Goal: Task Accomplishment & Management: Complete application form

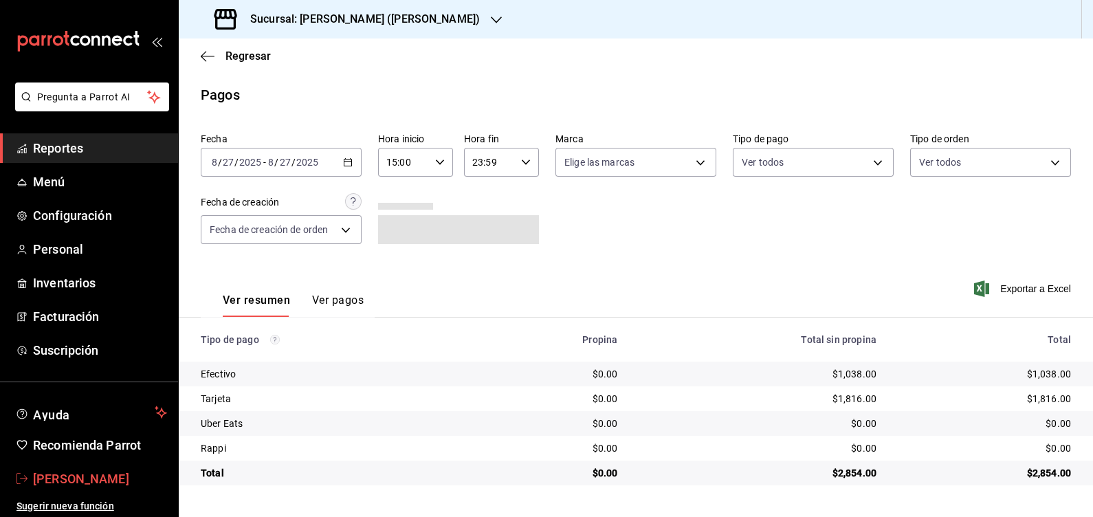
click at [87, 471] on span "[PERSON_NAME]" at bounding box center [100, 478] width 134 height 19
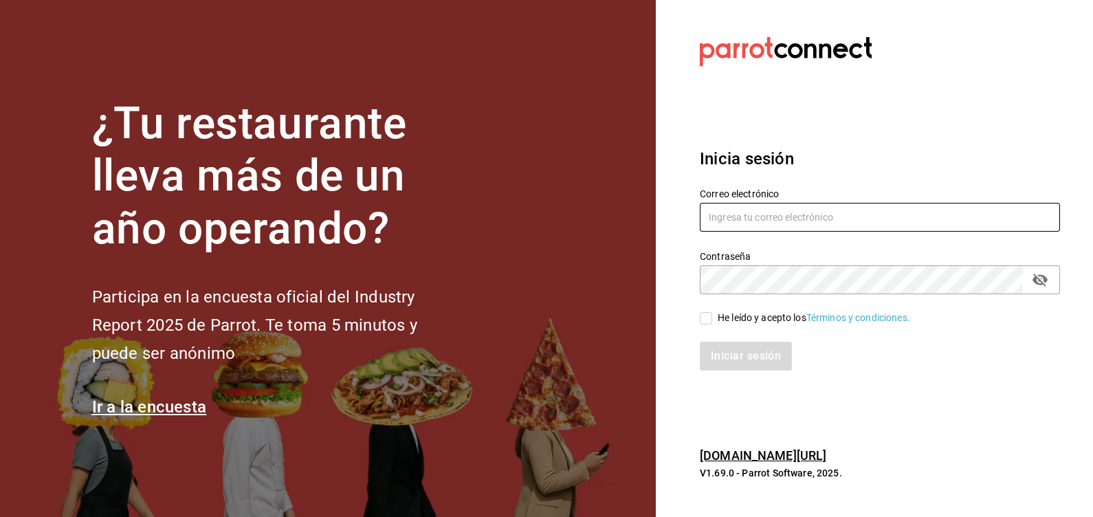
click at [764, 228] on input "text" at bounding box center [880, 217] width 360 height 29
click at [766, 219] on input "text" at bounding box center [880, 217] width 360 height 29
click at [760, 218] on input "[EMAIL_ADDRESS][DOMAIN_NAME]" at bounding box center [880, 217] width 360 height 29
type input "[EMAIL_ADDRESS][DOMAIN_NAME]"
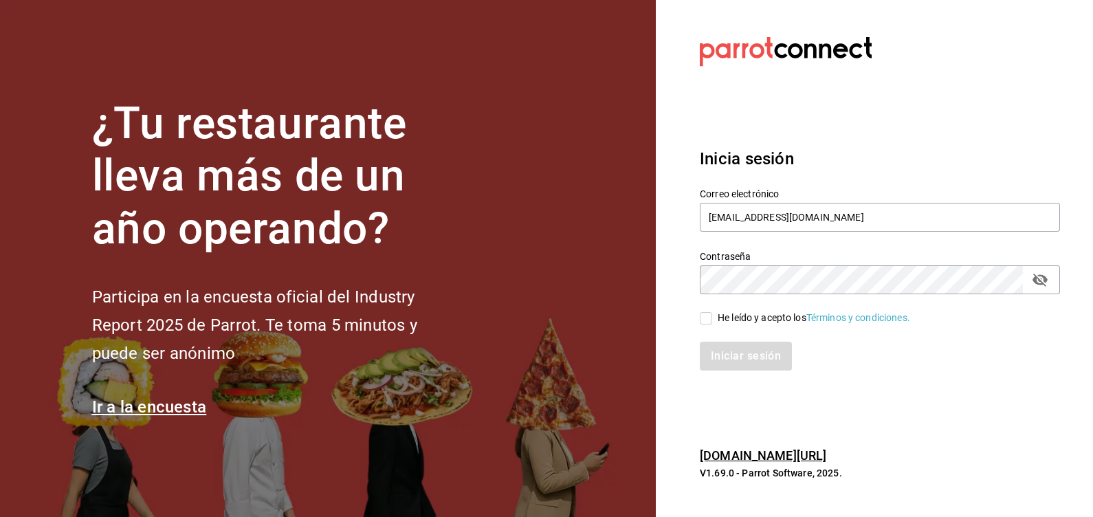
click at [705, 316] on input "He leído y acepto los Términos y condiciones." at bounding box center [706, 318] width 12 height 12
checkbox input "true"
click at [727, 366] on button "Iniciar sesión" at bounding box center [746, 356] width 93 height 29
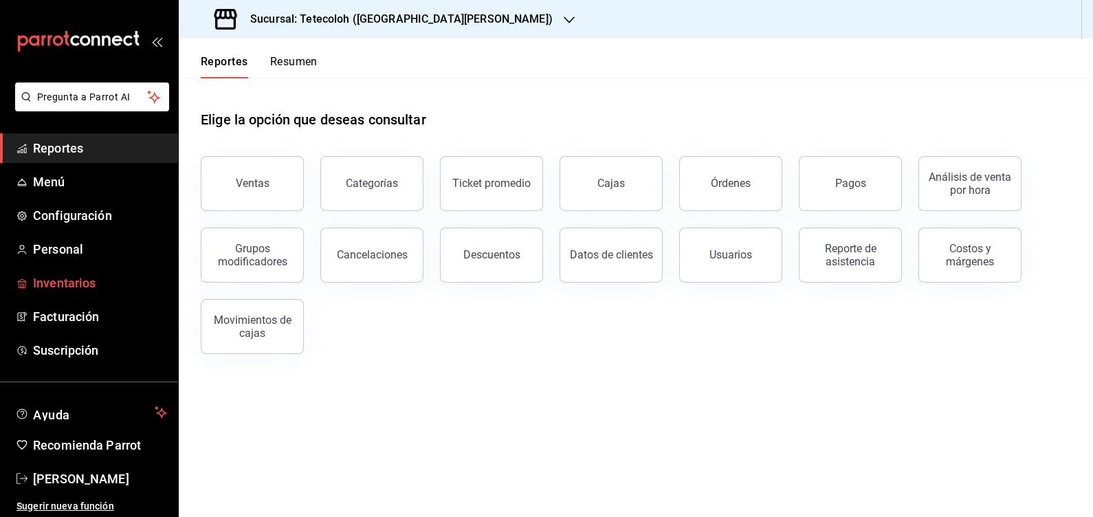
click at [72, 277] on span "Inventarios" at bounding box center [100, 283] width 134 height 19
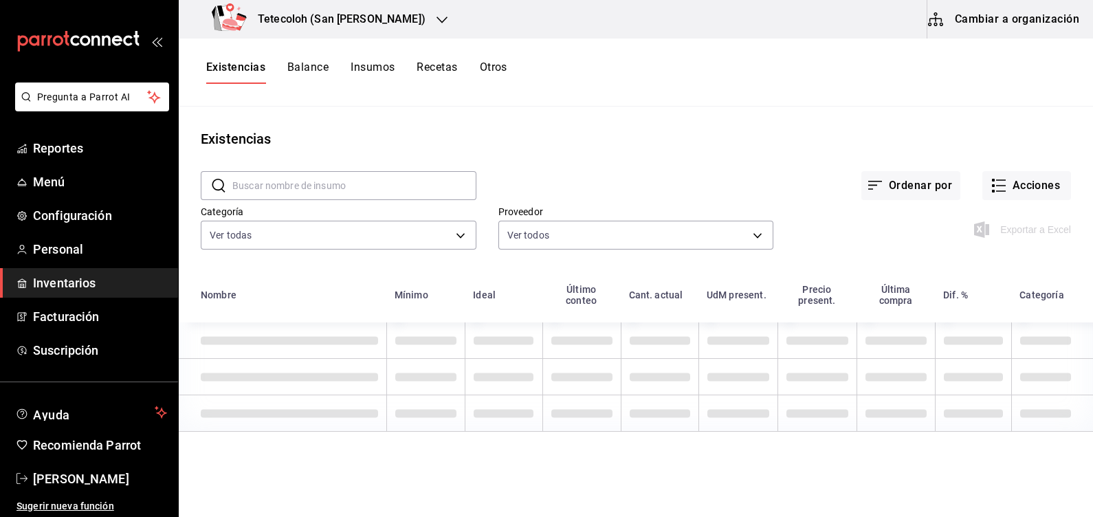
click at [282, 14] on h3 "Tetecoloh (San Agustin)" at bounding box center [336, 19] width 179 height 16
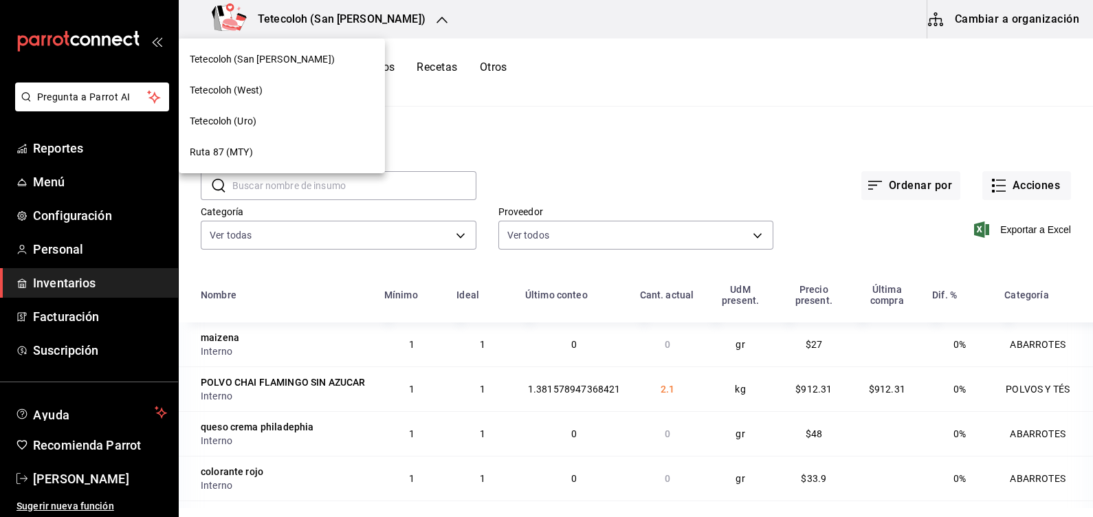
click at [693, 84] on div at bounding box center [546, 258] width 1093 height 517
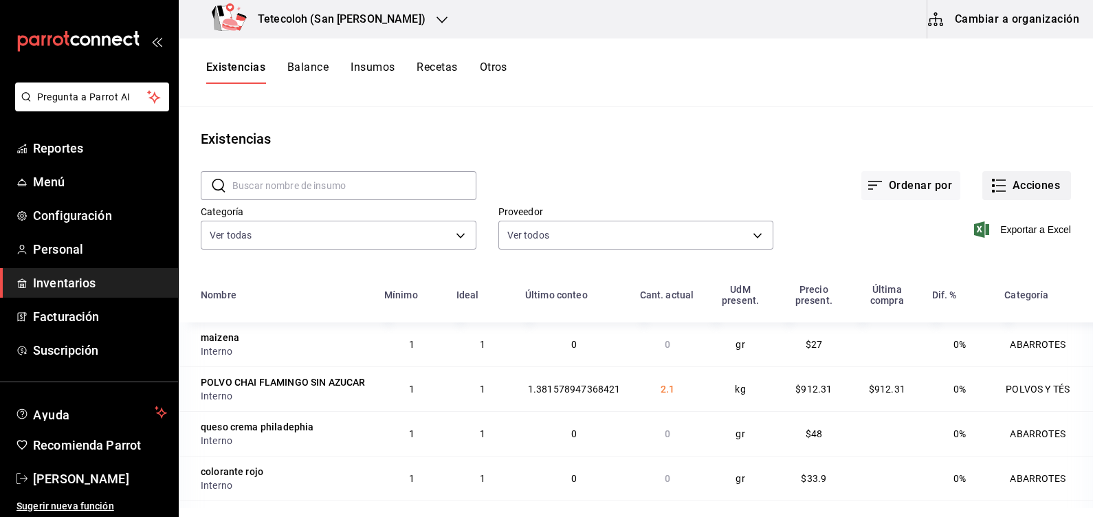
click at [1006, 197] on button "Acciones" at bounding box center [1026, 185] width 89 height 29
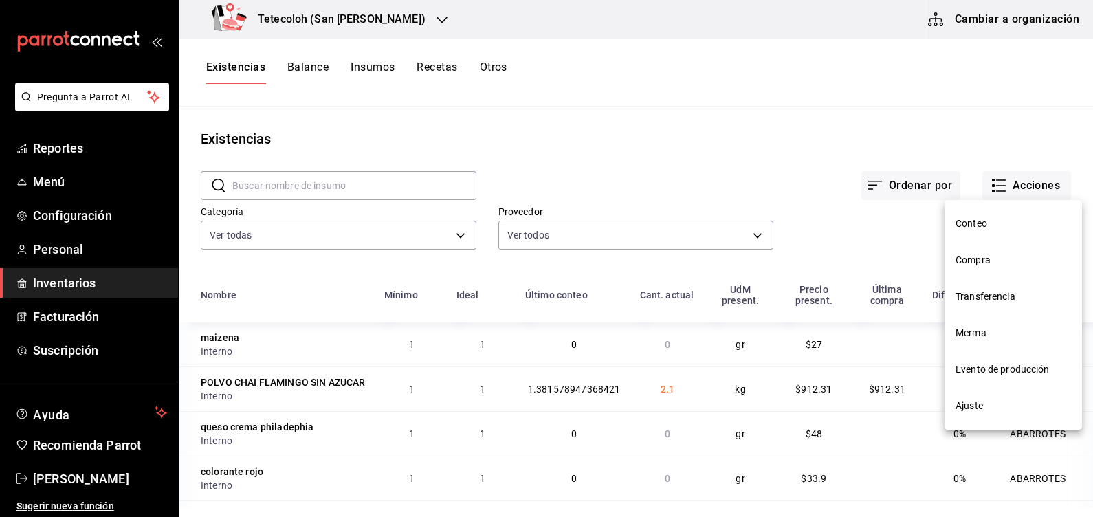
click at [995, 267] on span "Compra" at bounding box center [1012, 260] width 115 height 14
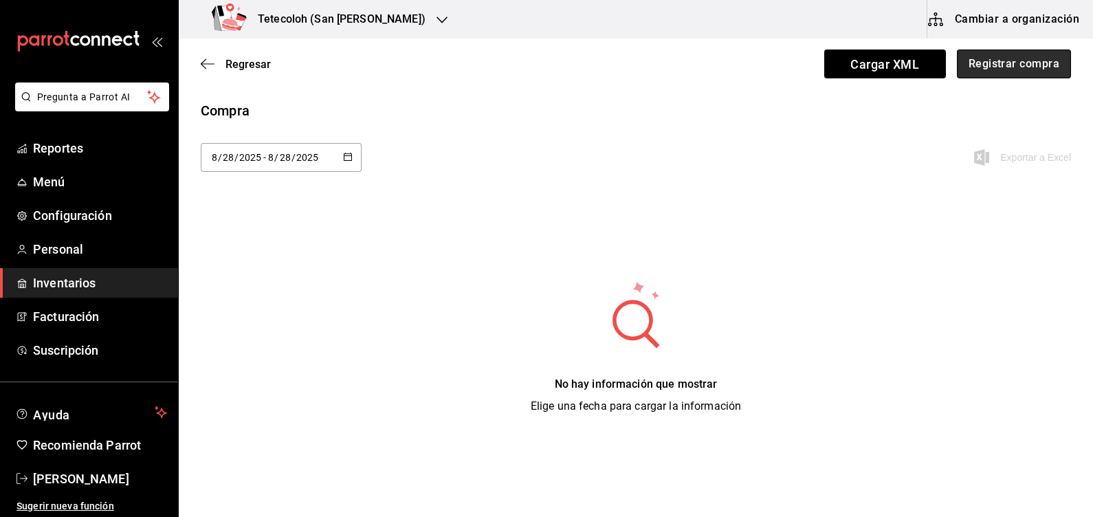
click at [1010, 61] on button "Registrar compra" at bounding box center [1014, 63] width 114 height 29
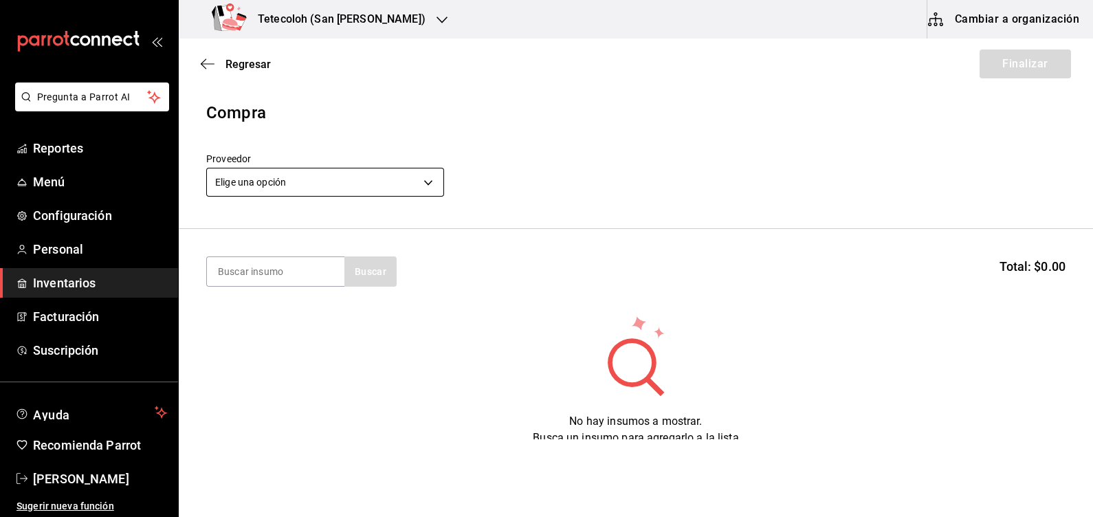
click at [284, 173] on body "Pregunta a Parrot AI Reportes Menú Configuración Personal Inventarios Facturaci…" at bounding box center [546, 219] width 1093 height 439
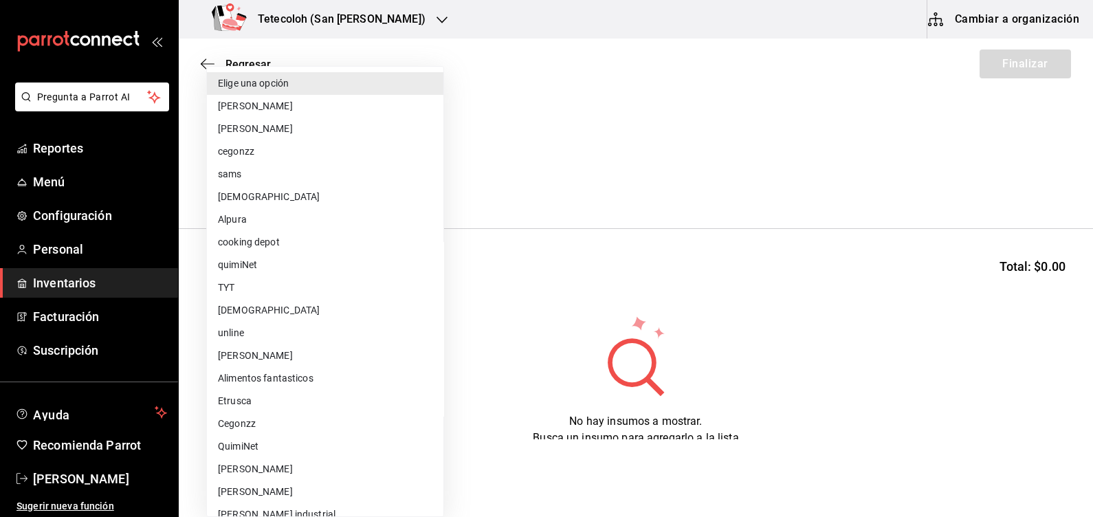
scroll to position [150, 0]
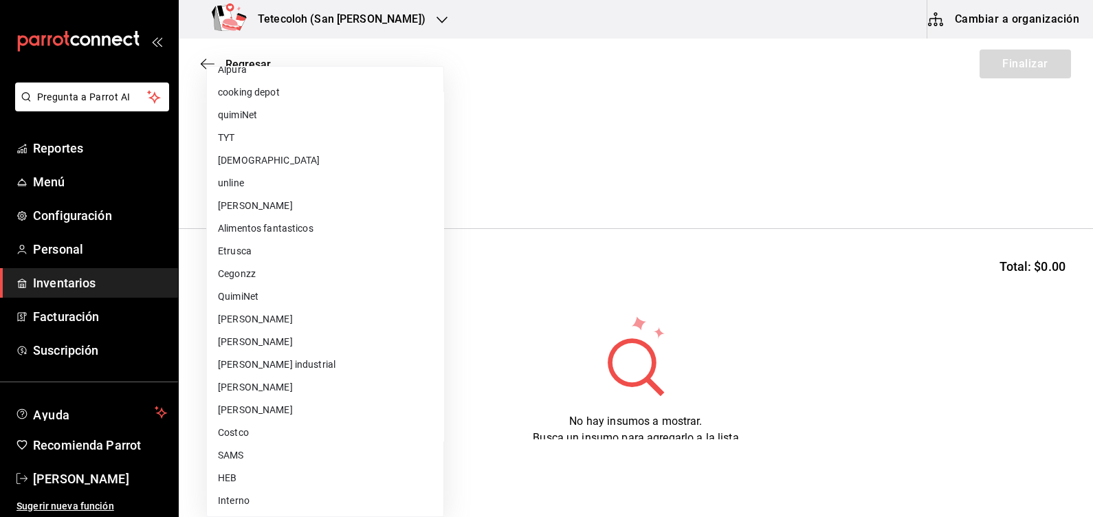
click at [247, 496] on li "Interno" at bounding box center [325, 500] width 236 height 23
type input "8ae05443-c104-49d7-bcf2-37120d912665"
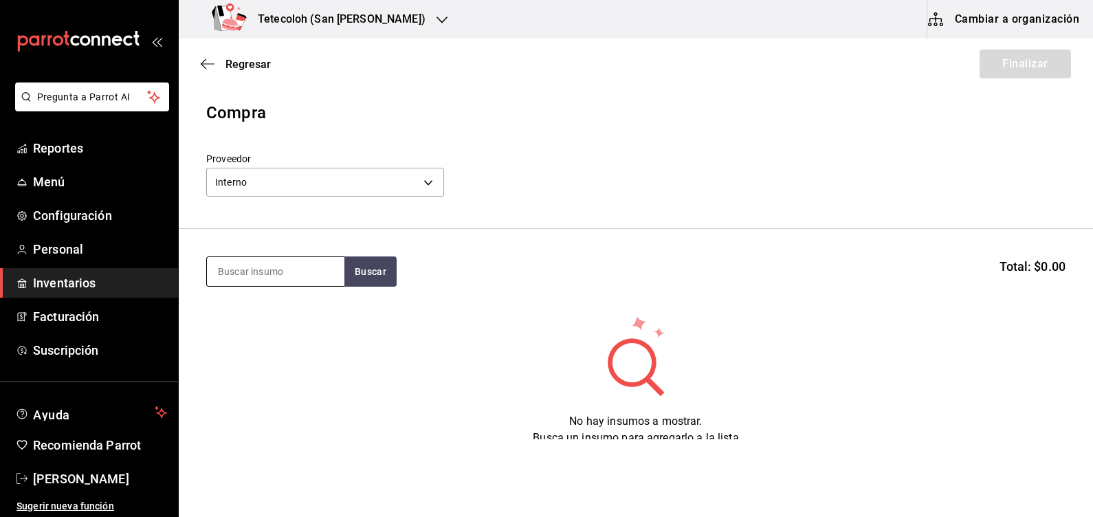
drag, startPoint x: 251, startPoint y: 264, endPoint x: 278, endPoint y: 257, distance: 27.7
click at [252, 264] on input at bounding box center [275, 271] width 137 height 29
type input "plat"
click at [357, 263] on button "Buscar" at bounding box center [370, 271] width 52 height 30
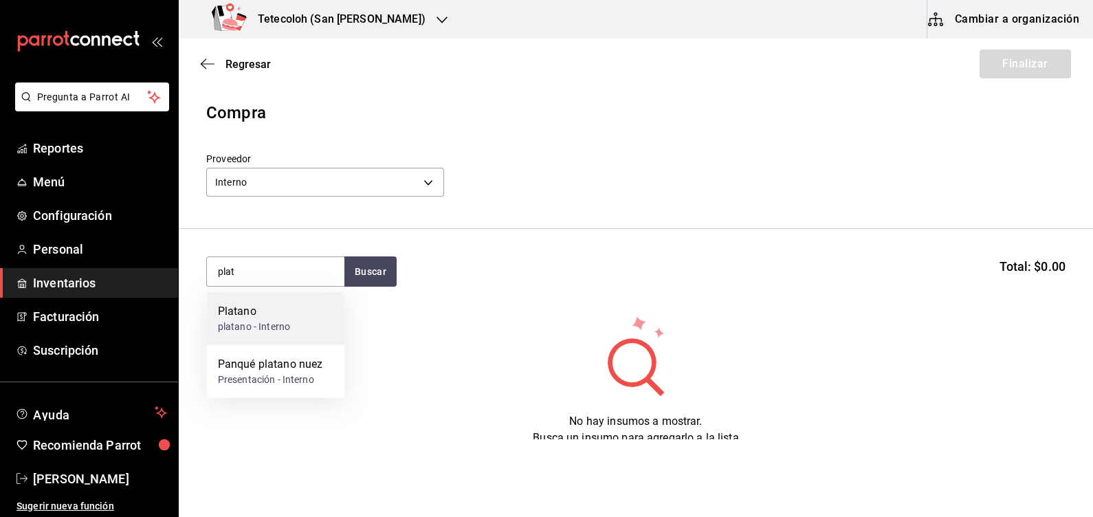
click at [270, 321] on div "platano - Interno" at bounding box center [254, 327] width 72 height 14
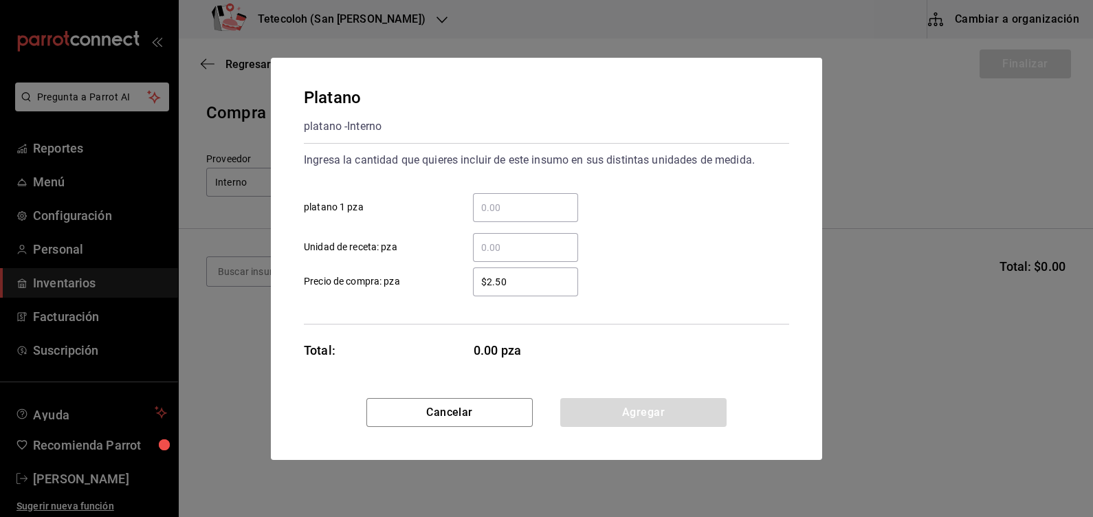
click at [500, 212] on input "​ platano 1 pza" at bounding box center [525, 207] width 105 height 16
click at [487, 206] on input "​ platano 1 pza" at bounding box center [525, 207] width 105 height 16
click at [497, 210] on input "​ platano 1 pza" at bounding box center [525, 207] width 105 height 16
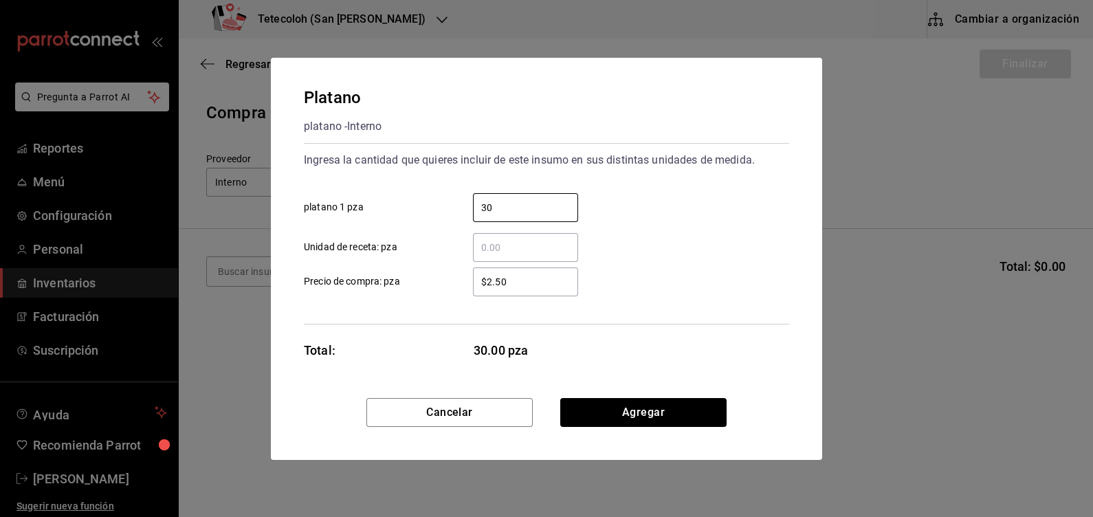
type input "30"
click at [620, 225] on div "​ Unidad de receta: pza" at bounding box center [541, 242] width 496 height 40
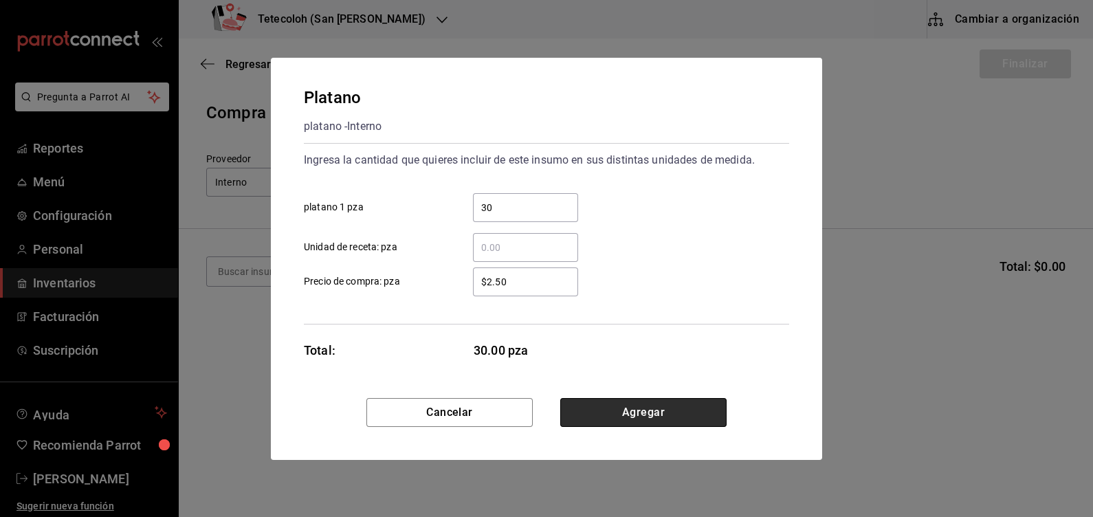
click at [663, 419] on button "Agregar" at bounding box center [643, 412] width 166 height 29
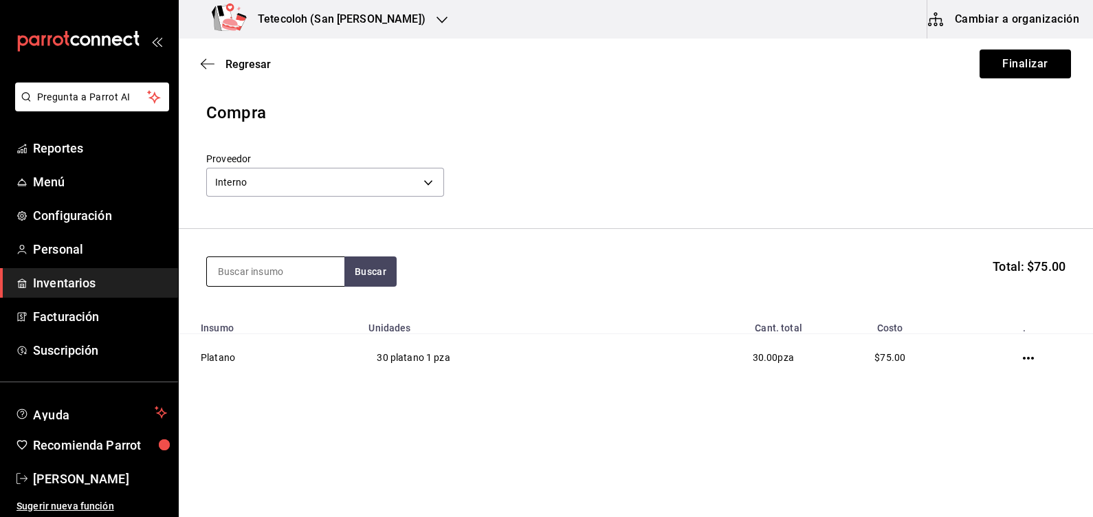
click at [320, 272] on input at bounding box center [275, 271] width 137 height 29
type input "espina"
click at [351, 283] on button "Buscar" at bounding box center [370, 271] width 52 height 30
click at [246, 330] on div "bolsa de 283 gr - Interno" at bounding box center [270, 327] width 105 height 14
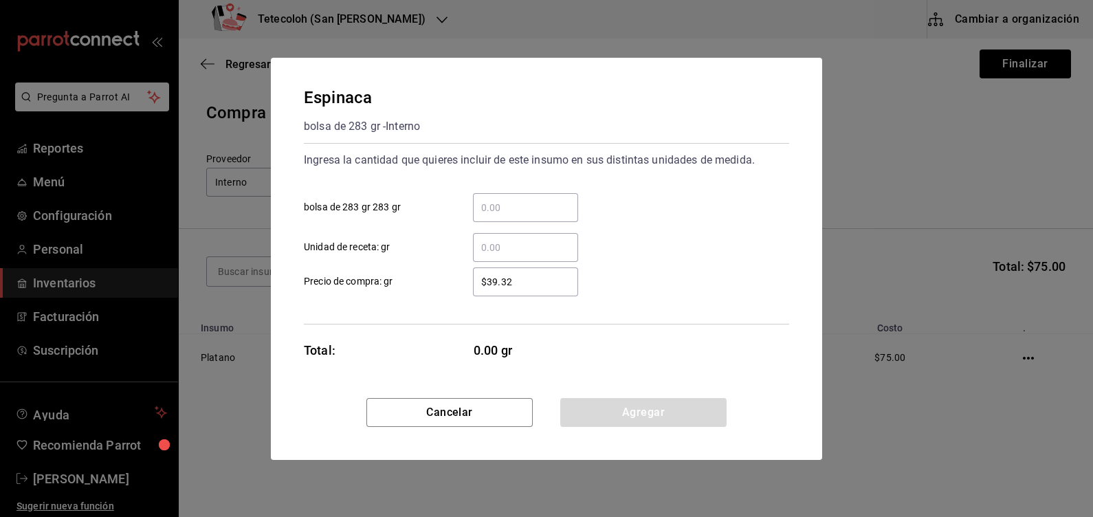
click at [502, 206] on input "​ bolsa de 283 gr 283 gr" at bounding box center [525, 207] width 105 height 16
click at [500, 201] on input "​ bolsa de 283 gr 283 gr" at bounding box center [525, 207] width 105 height 16
click at [393, 203] on span "bolsa de 283 gr 283 gr" at bounding box center [352, 207] width 97 height 14
click at [473, 203] on input "​ bolsa de 283 gr 283 gr" at bounding box center [525, 207] width 105 height 16
click at [531, 199] on input "​ bolsa de 283 gr 283 gr" at bounding box center [525, 207] width 105 height 16
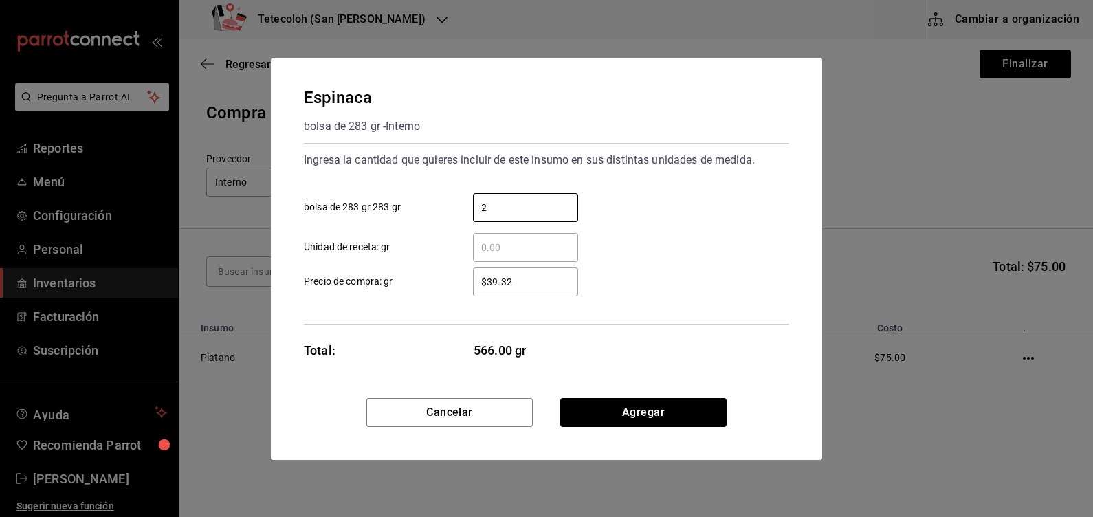
type input "2"
click at [472, 165] on div "Ingresa la cantidad que quieres incluir de este insumo en sus distintas unidade…" at bounding box center [546, 160] width 485 height 22
click at [508, 247] on input "​ Unidad de receta: gr" at bounding box center [525, 247] width 105 height 16
type input "300"
click at [520, 206] on input "2" at bounding box center [525, 207] width 105 height 16
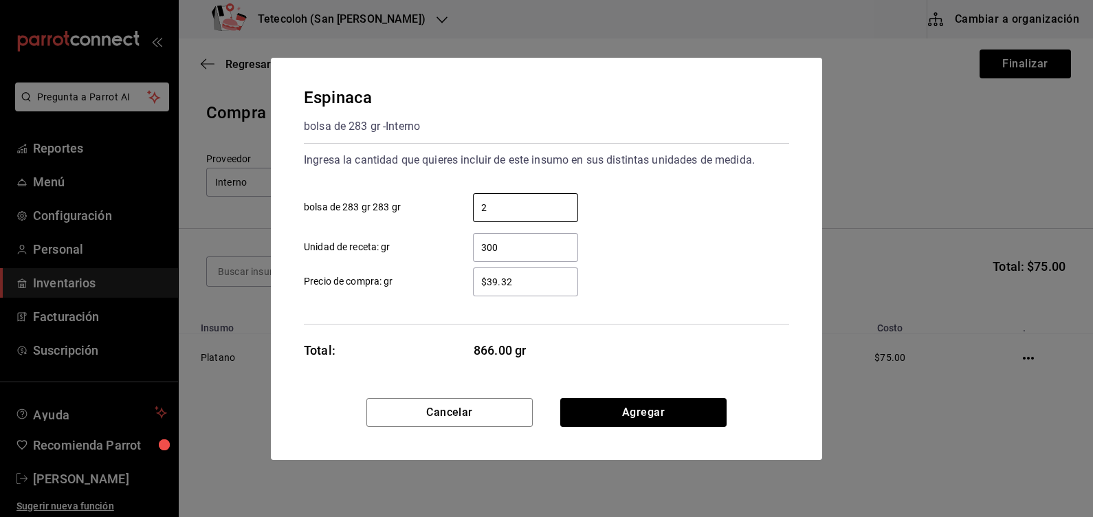
click at [486, 252] on input "300" at bounding box center [525, 247] width 105 height 16
click at [495, 209] on input "2" at bounding box center [525, 207] width 105 height 16
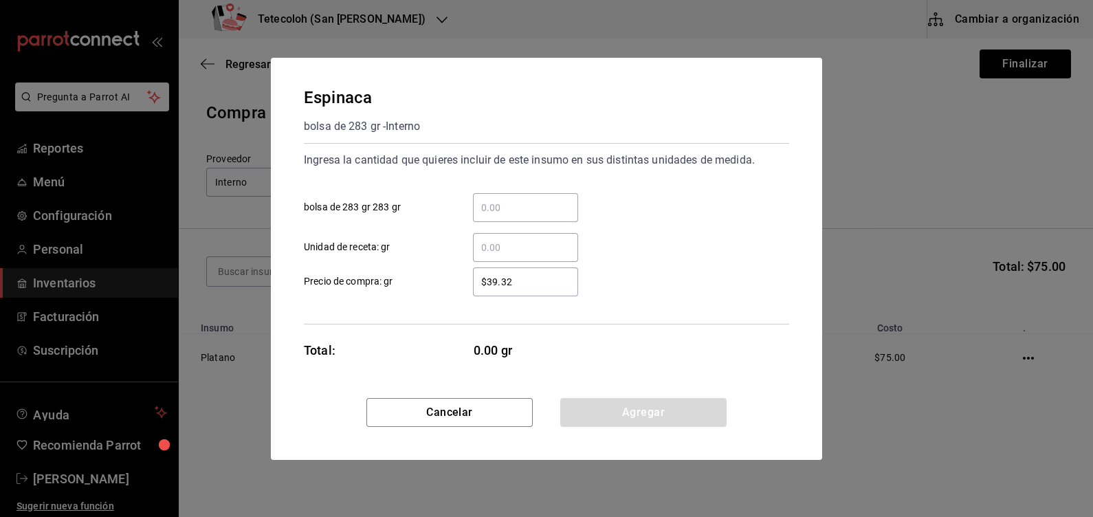
type input "5"
type input "2"
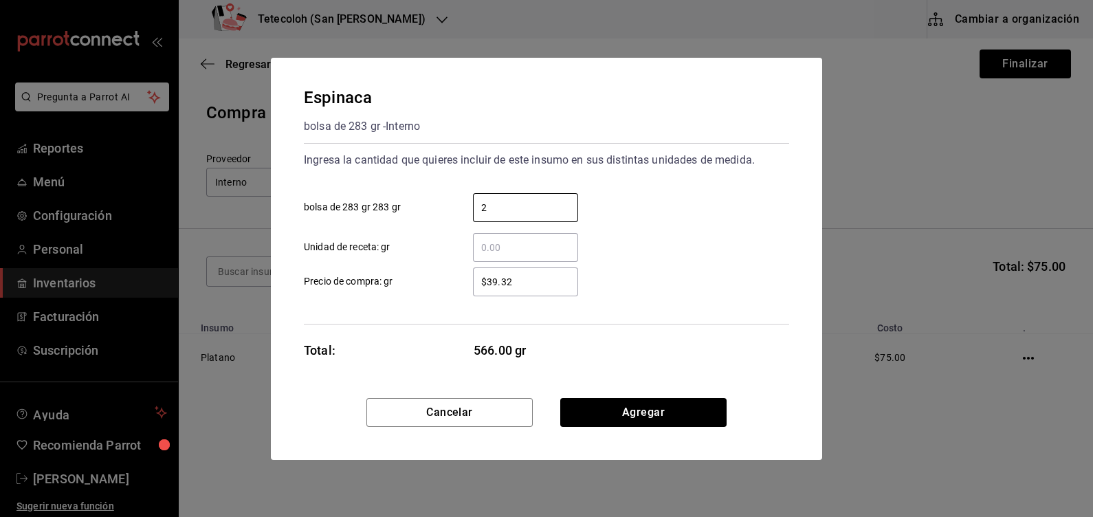
click at [447, 338] on div "Espinaca bolsa de 283 gr - Interno Ingresa la cantidad que quieres incluir de e…" at bounding box center [546, 228] width 551 height 340
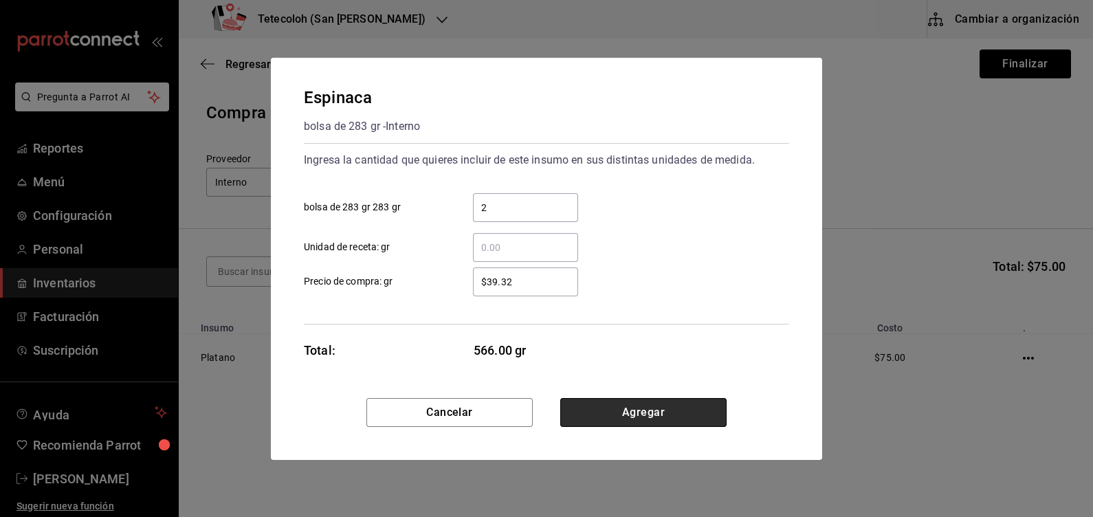
click at [654, 416] on button "Agregar" at bounding box center [643, 412] width 166 height 29
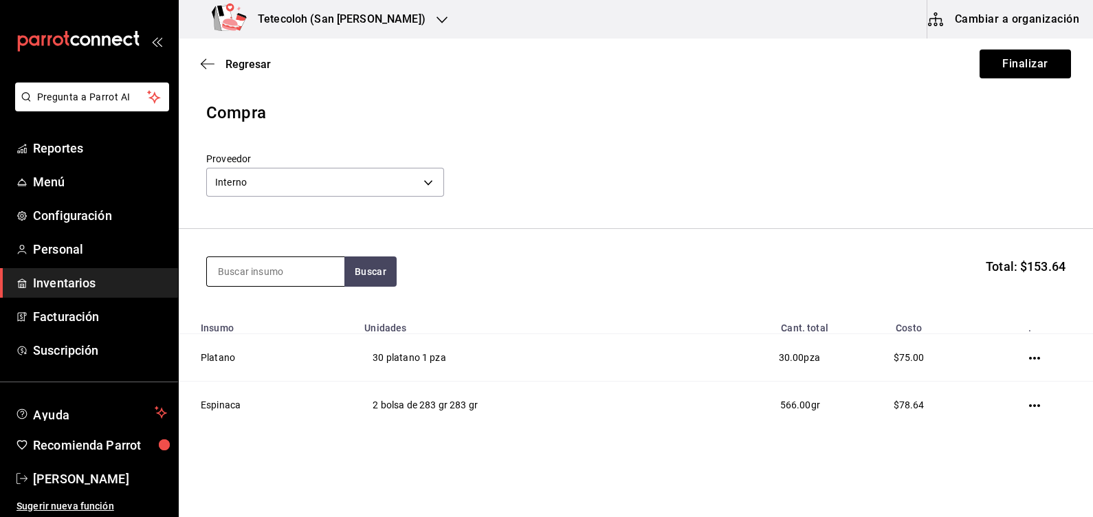
click at [245, 278] on input at bounding box center [275, 271] width 137 height 29
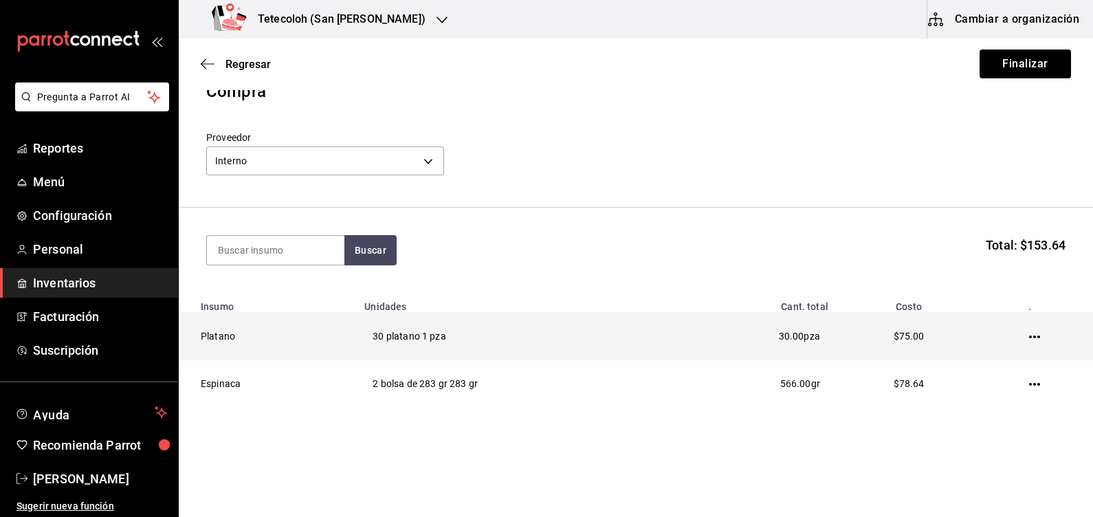
scroll to position [32, 0]
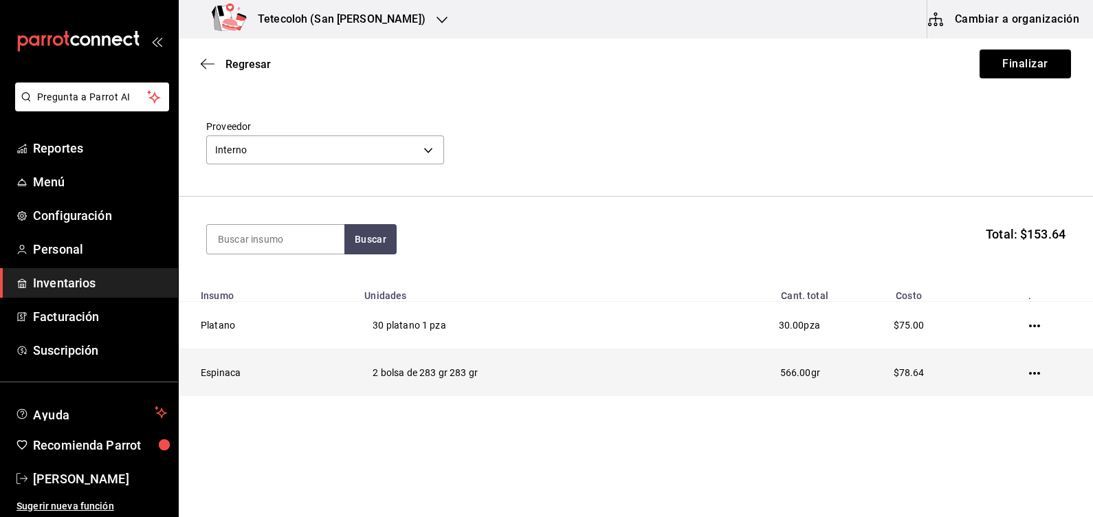
click at [1029, 375] on icon "button" at bounding box center [1034, 373] width 11 height 11
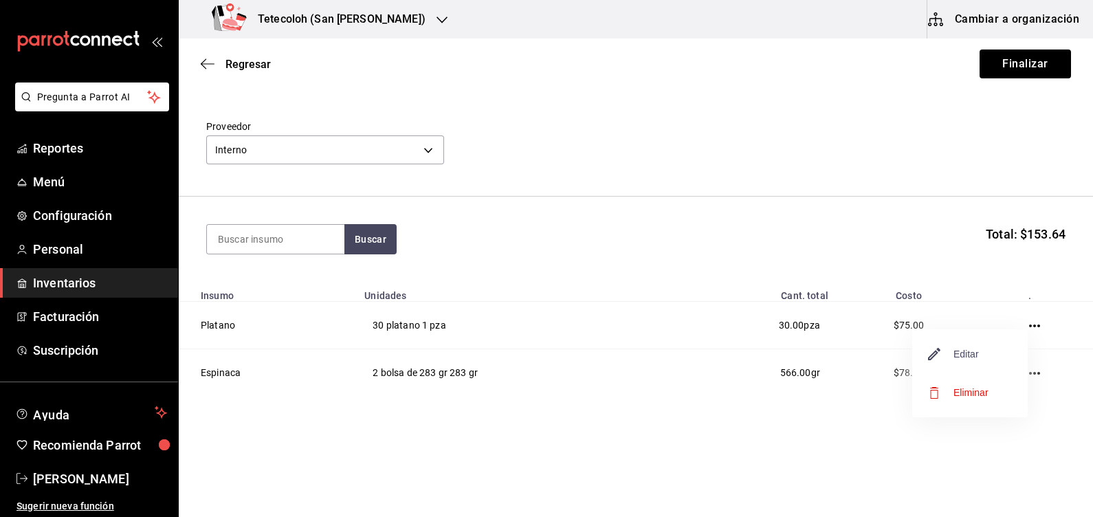
click at [946, 357] on span "Editar" at bounding box center [954, 354] width 50 height 16
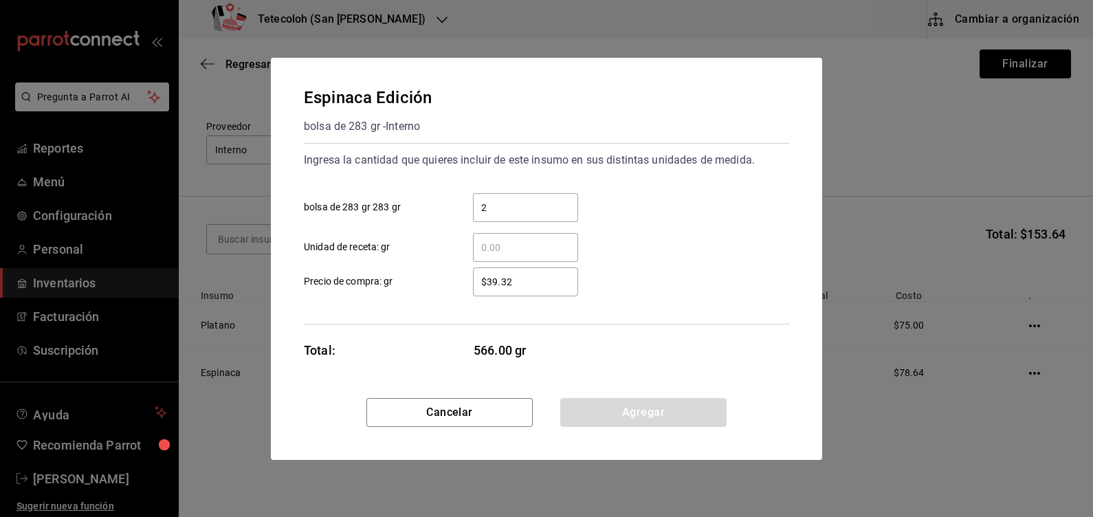
click at [536, 206] on input "2" at bounding box center [525, 207] width 105 height 16
type input "2"
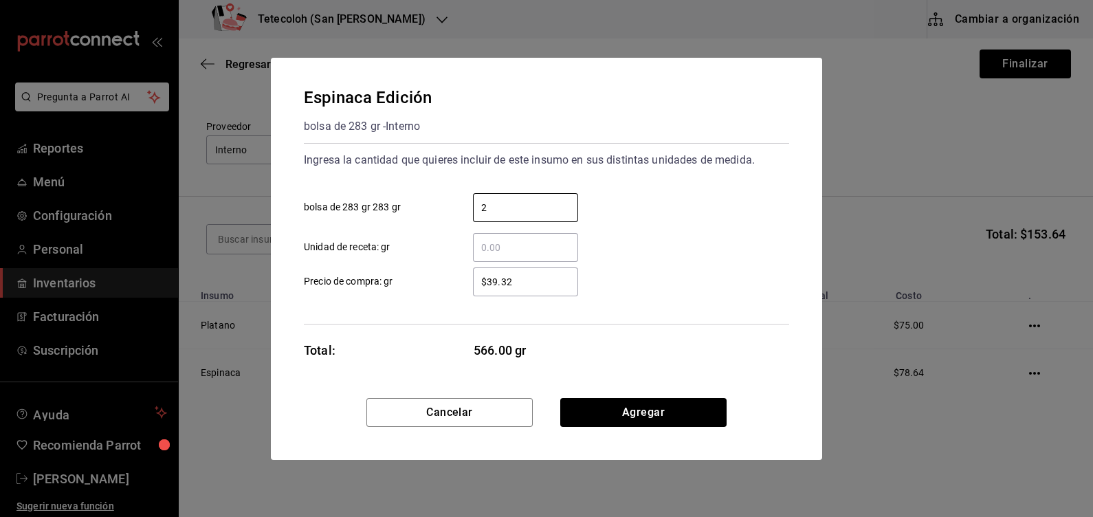
click at [395, 272] on label "$39.32 ​ Precio de compra: gr" at bounding box center [441, 281] width 274 height 29
click at [473, 274] on input "$39.32" at bounding box center [525, 282] width 105 height 16
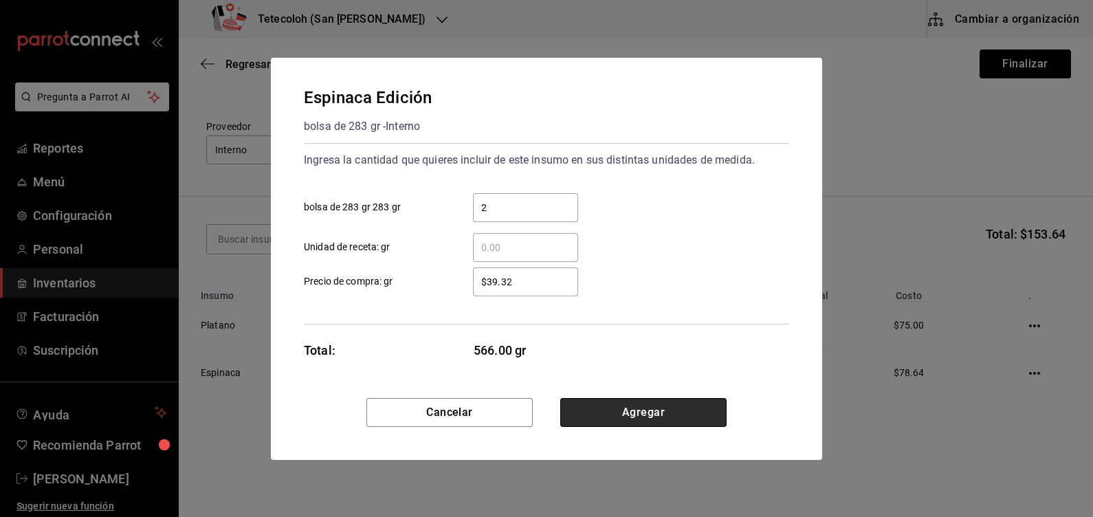
click at [588, 414] on button "Agregar" at bounding box center [643, 412] width 166 height 29
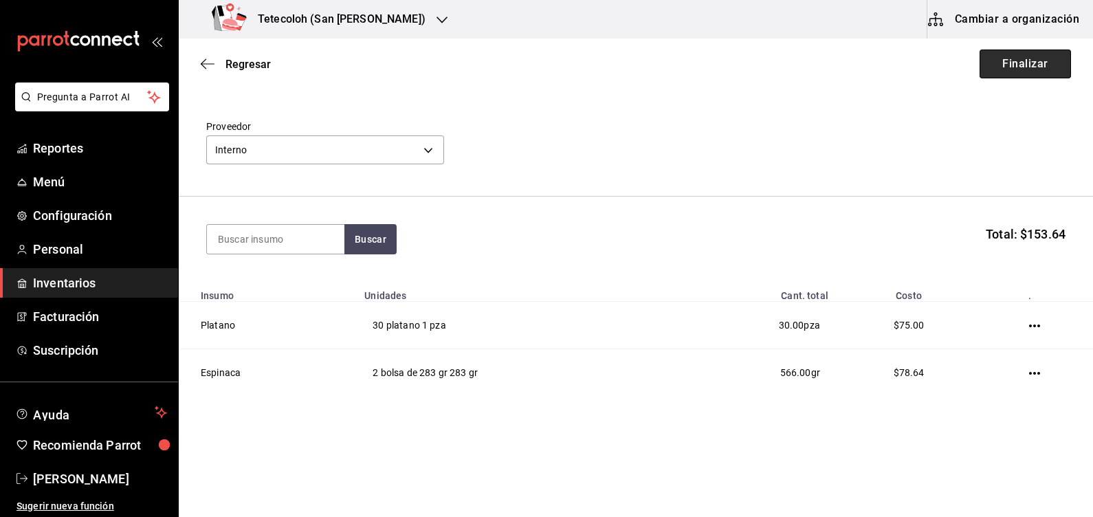
click at [983, 68] on button "Finalizar" at bounding box center [1025, 63] width 91 height 29
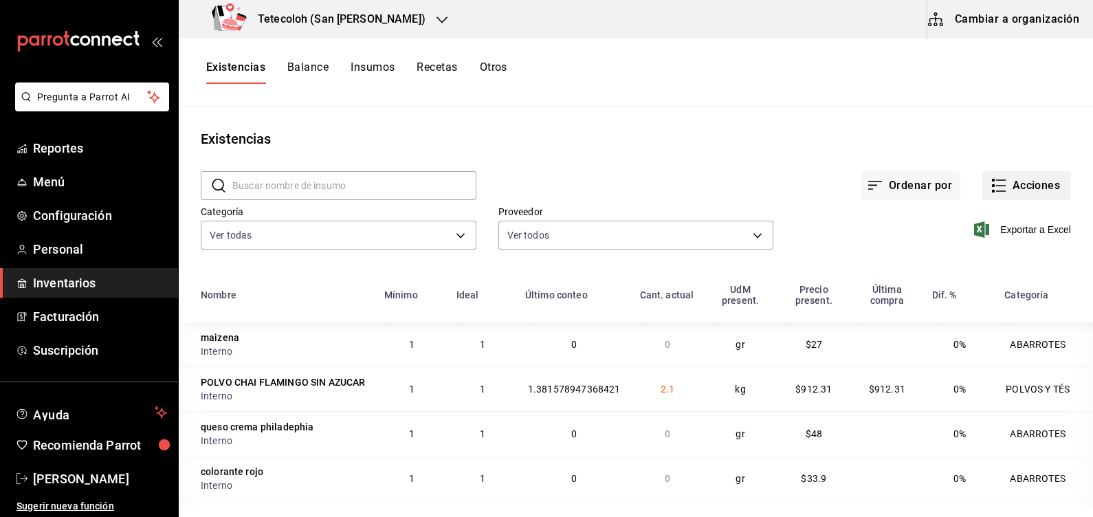
click at [1009, 193] on button "Acciones" at bounding box center [1026, 185] width 89 height 29
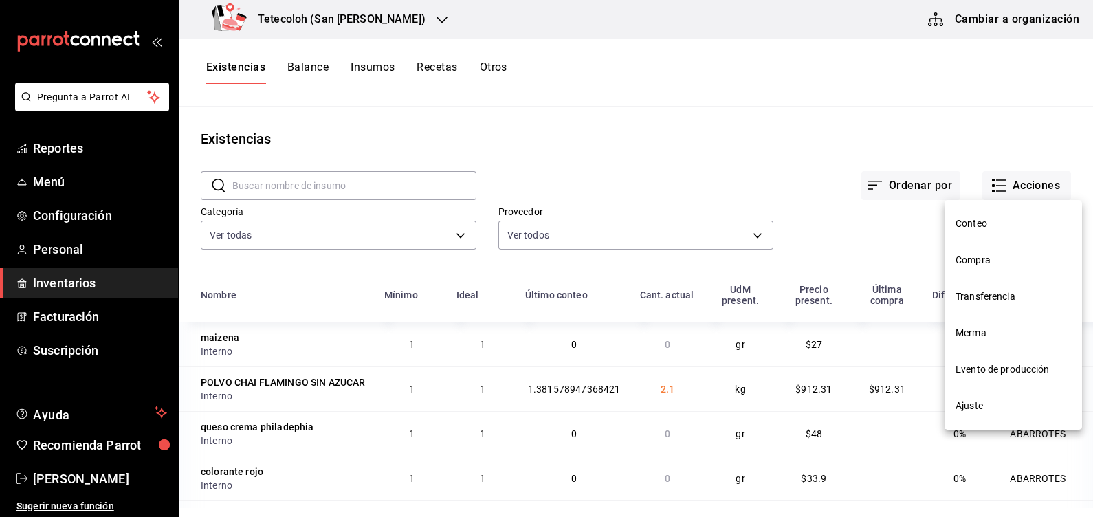
click at [977, 265] on span "Compra" at bounding box center [1012, 260] width 115 height 14
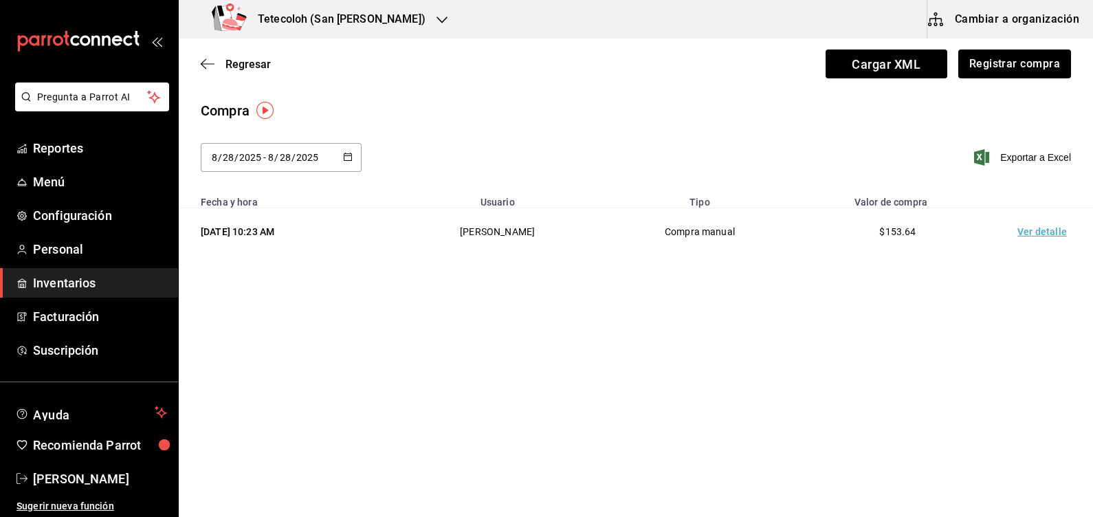
click at [1023, 231] on td "Ver detalle" at bounding box center [1045, 231] width 96 height 47
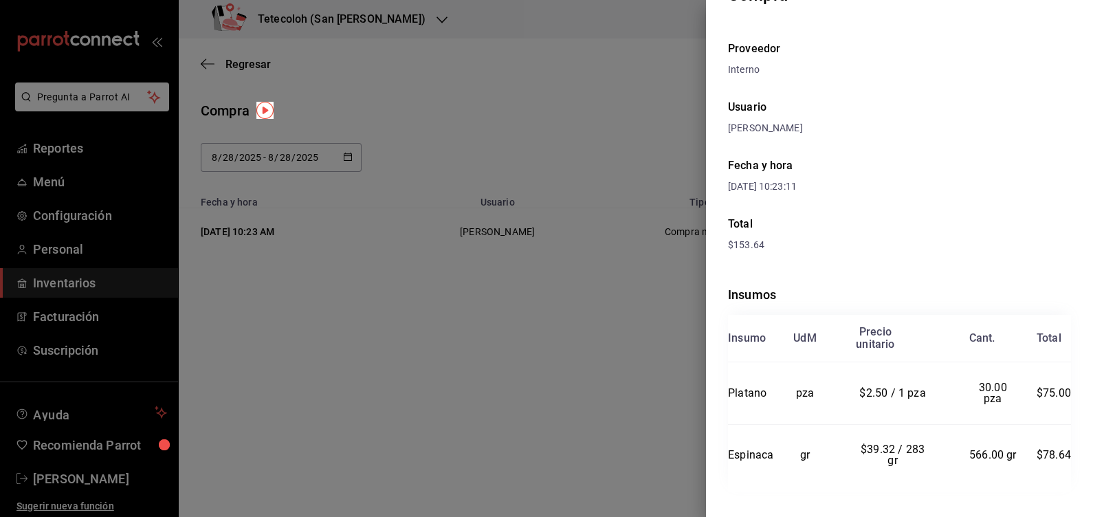
scroll to position [57, 0]
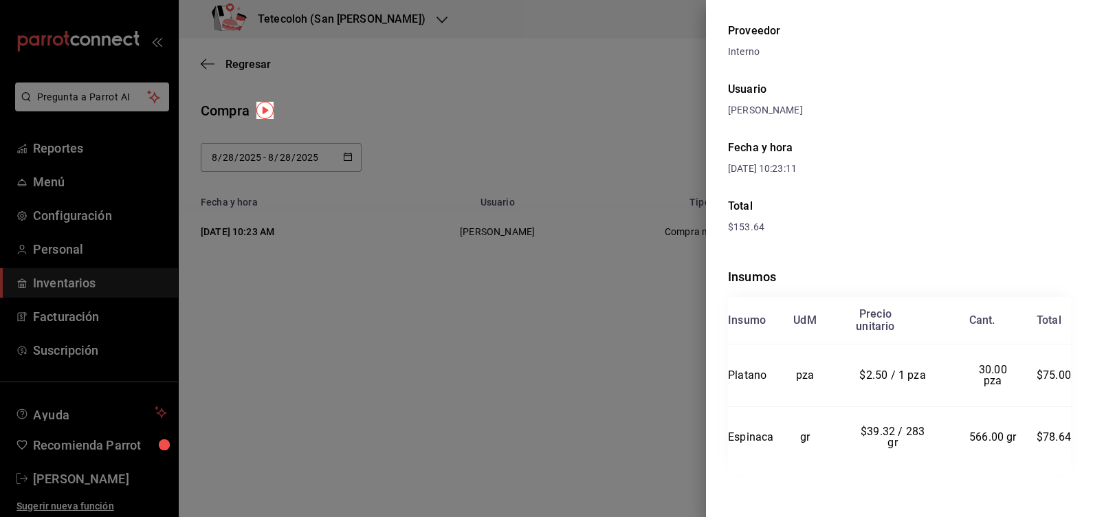
click at [560, 356] on div at bounding box center [546, 258] width 1093 height 517
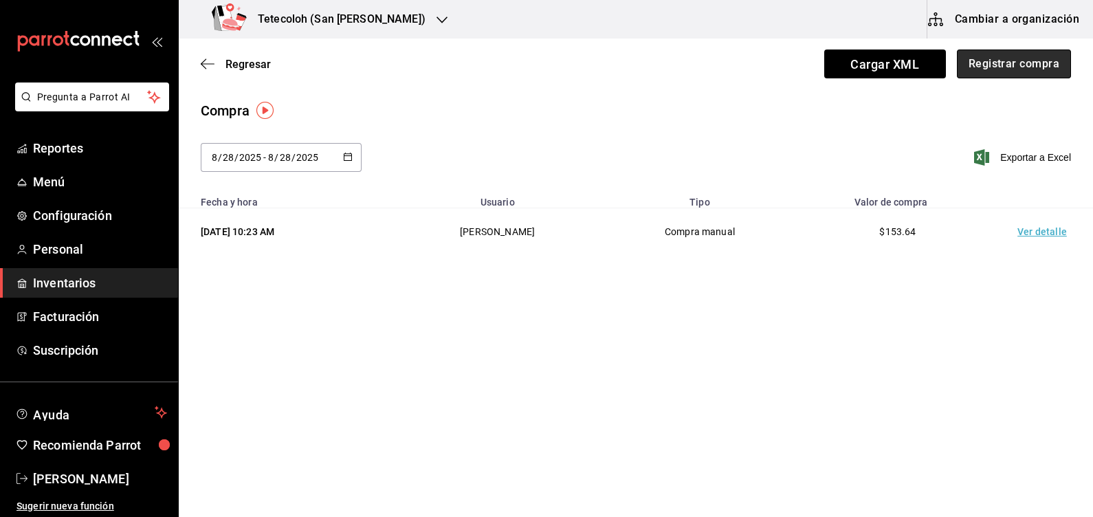
click at [1014, 66] on button "Registrar compra" at bounding box center [1014, 63] width 114 height 29
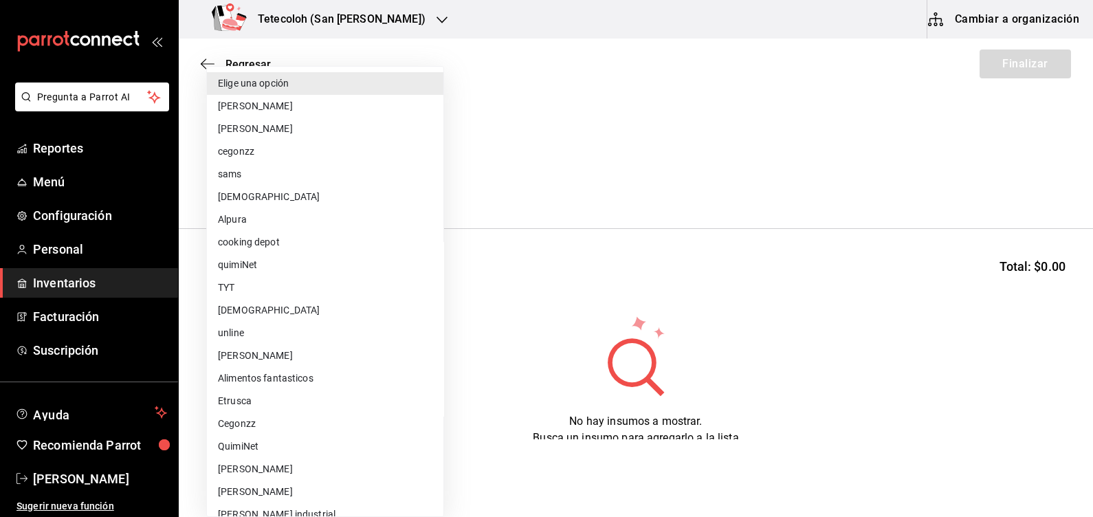
click at [395, 189] on body "Pregunta a Parrot AI Reportes Menú Configuración Personal Inventarios Facturaci…" at bounding box center [546, 219] width 1093 height 439
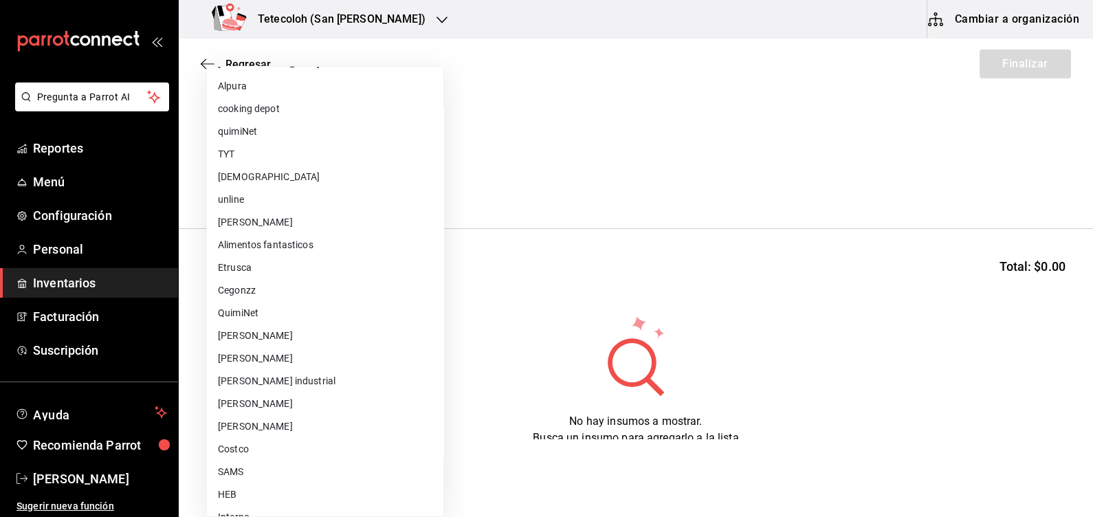
scroll to position [150, 0]
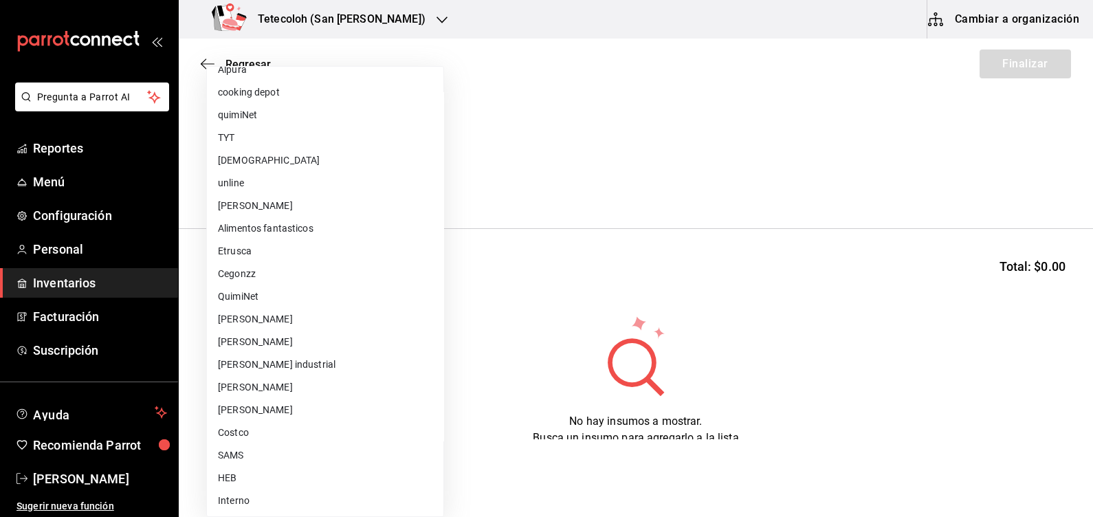
click at [274, 502] on li "Interno" at bounding box center [325, 500] width 236 height 23
type input "8ae05443-c104-49d7-bcf2-37120d912665"
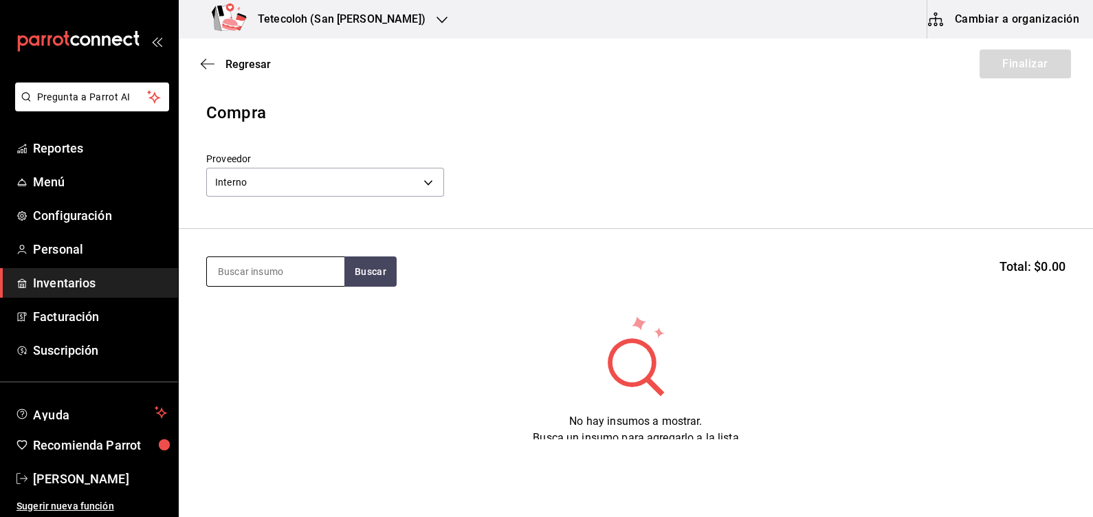
click at [269, 269] on input at bounding box center [275, 271] width 137 height 29
type input "match"
click at [365, 267] on button "Buscar" at bounding box center [370, 271] width 52 height 30
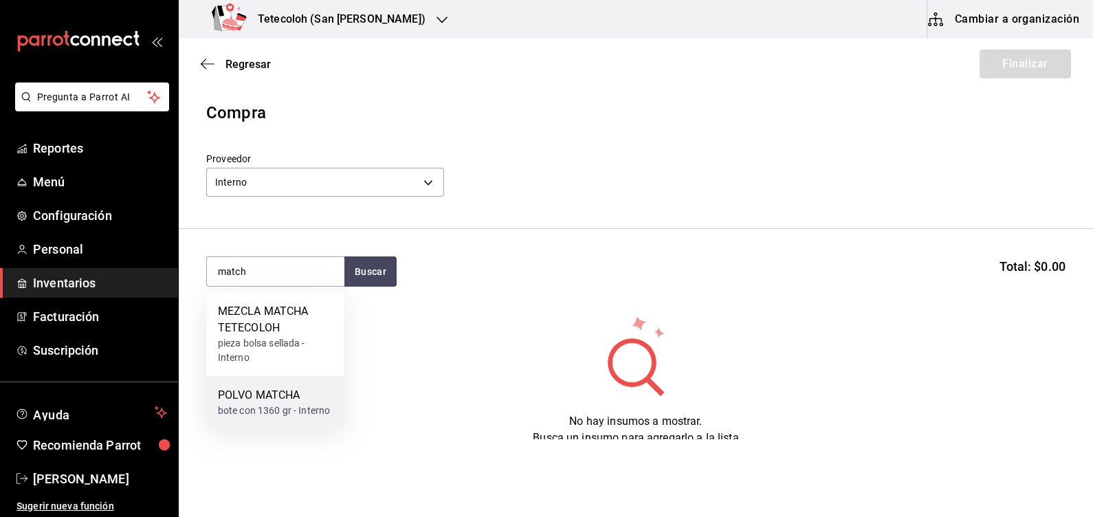
click at [278, 409] on div "bote con 1360 gr - Interno" at bounding box center [274, 410] width 112 height 14
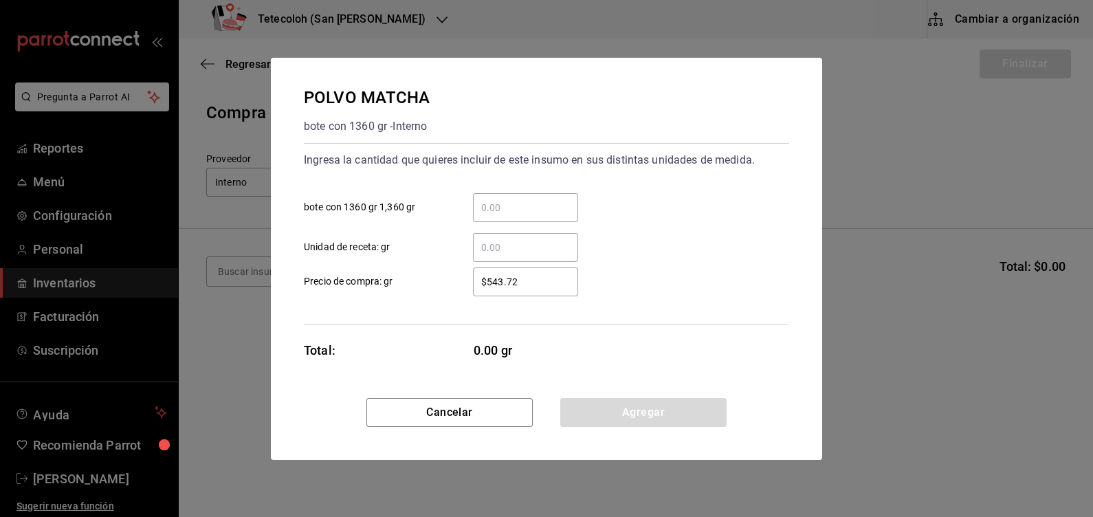
click at [492, 206] on input "​ bote con 1360 gr 1,360 gr" at bounding box center [525, 207] width 105 height 16
click at [502, 210] on input "4" at bounding box center [525, 207] width 105 height 16
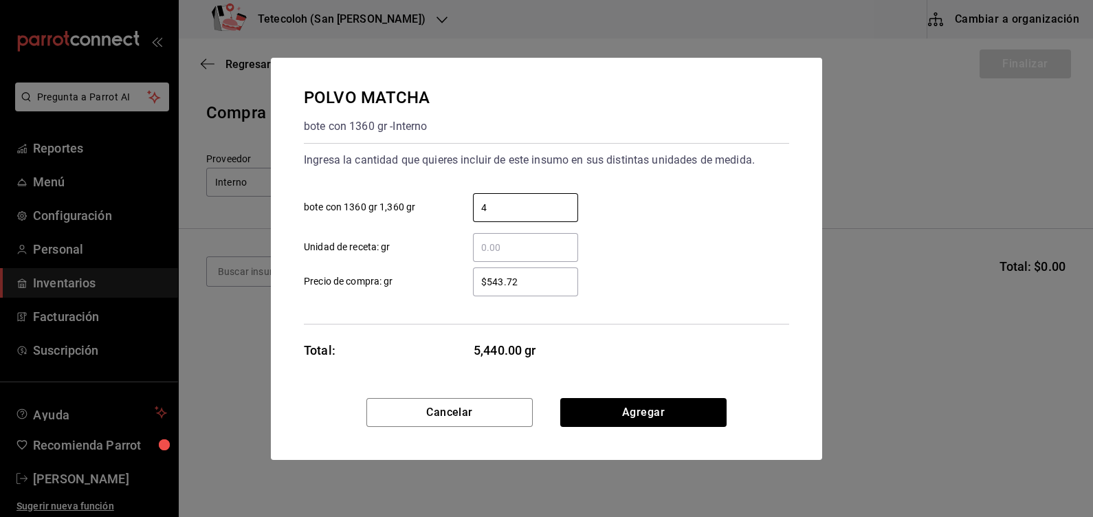
type input "4"
click at [357, 300] on div "Ingresa la cantidad que quieres incluir de este insumo en sus distintas unidade…" at bounding box center [546, 233] width 485 height 181
click at [450, 416] on button "Cancelar" at bounding box center [449, 412] width 166 height 29
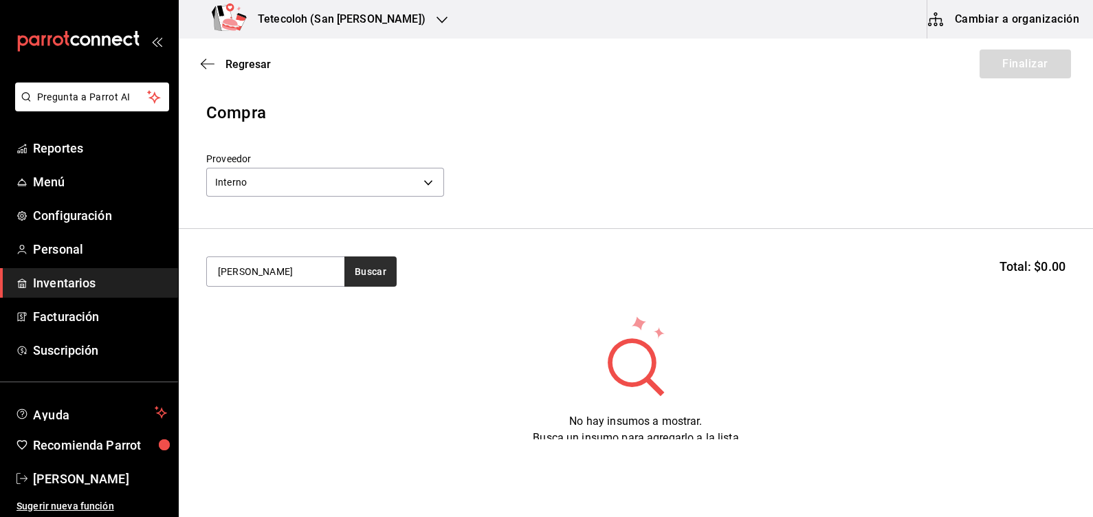
type input "maza"
click at [374, 273] on button "Buscar" at bounding box center [370, 271] width 52 height 30
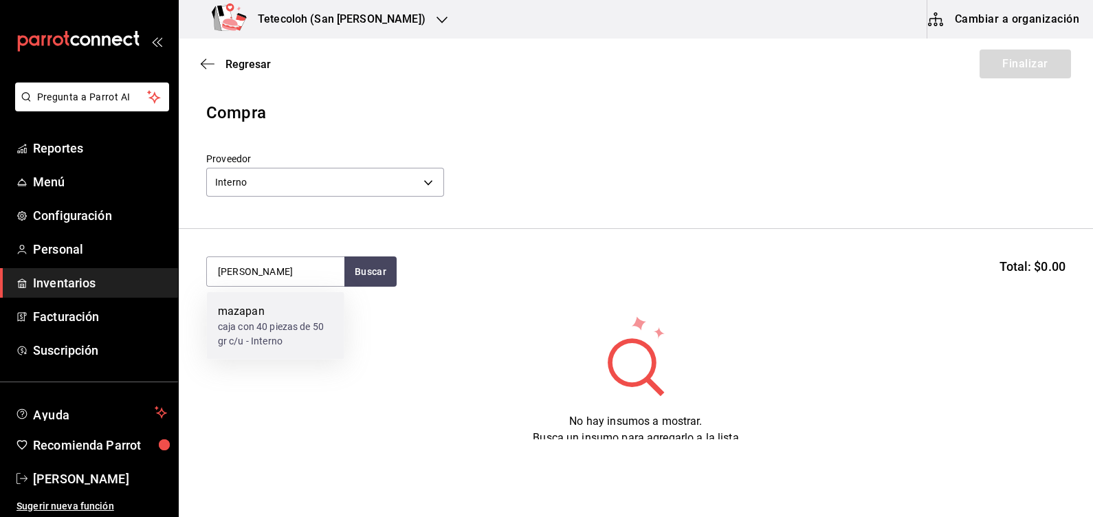
click at [276, 331] on div "caja con 40 piezas de 50 gr c/u - Interno" at bounding box center [275, 334] width 115 height 29
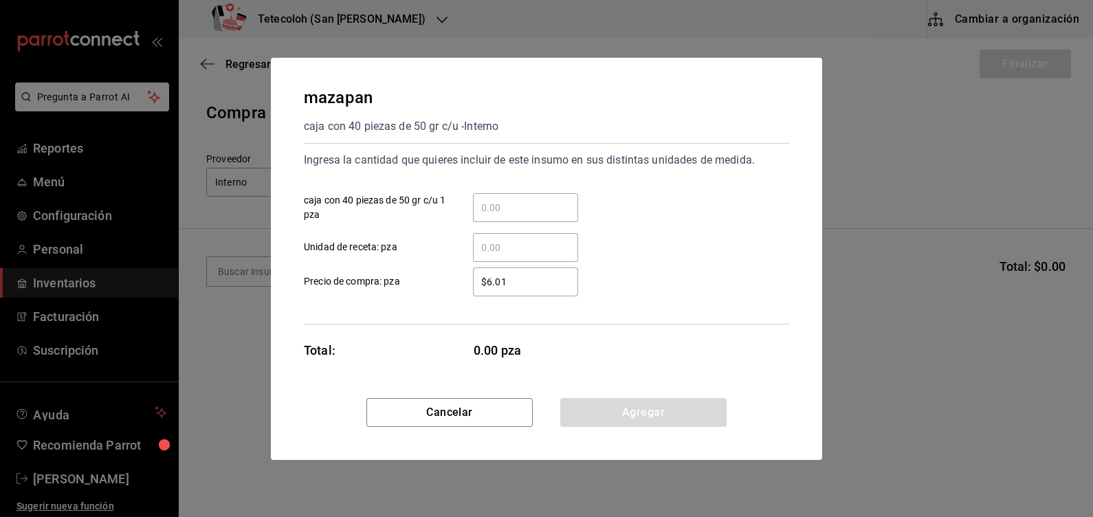
click at [494, 203] on input "​ caja con 40 piezas de 50 gr c/u 1 pza" at bounding box center [525, 207] width 105 height 16
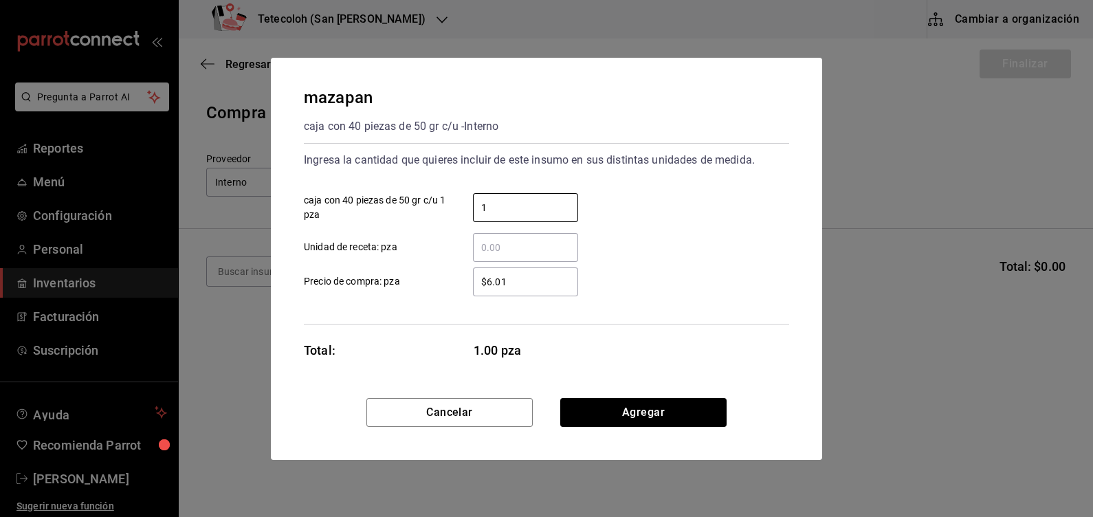
type input "1"
click at [485, 250] on input "​ Unidad de receta: pza" at bounding box center [525, 247] width 105 height 16
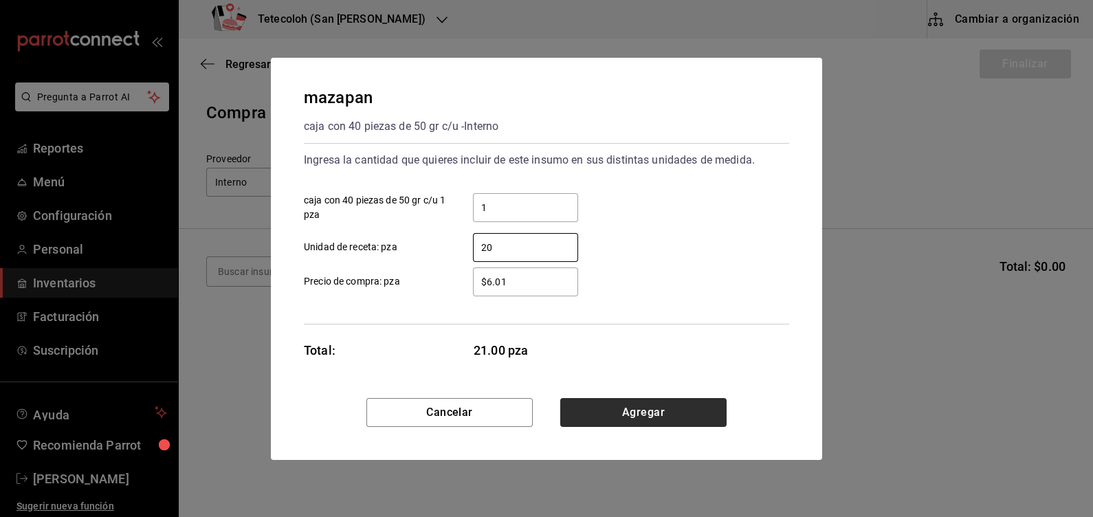
type input "20"
click at [633, 412] on button "Agregar" at bounding box center [643, 412] width 166 height 29
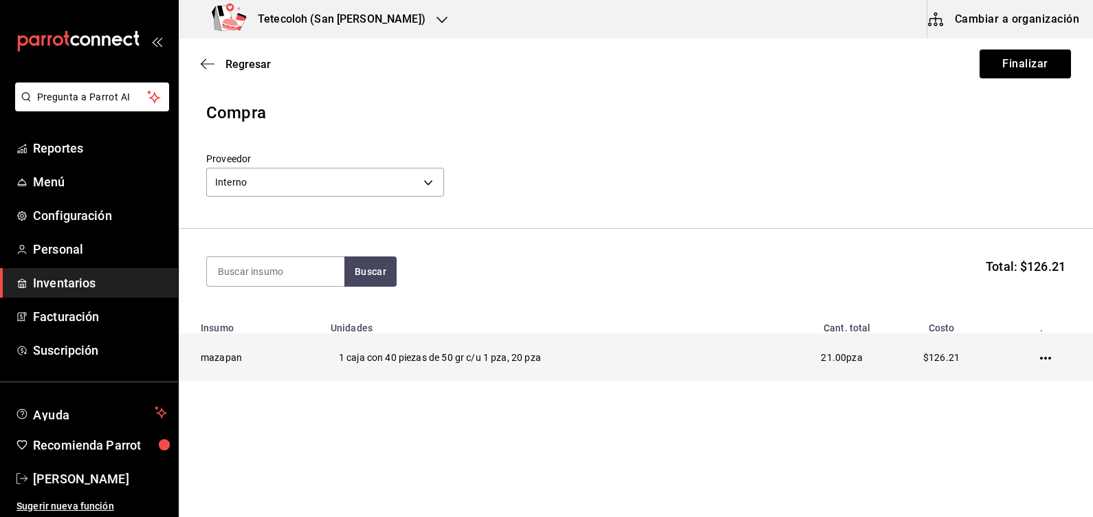
click at [805, 360] on td "21.00 pza" at bounding box center [812, 357] width 134 height 47
click at [1043, 360] on icon "button" at bounding box center [1045, 358] width 11 height 11
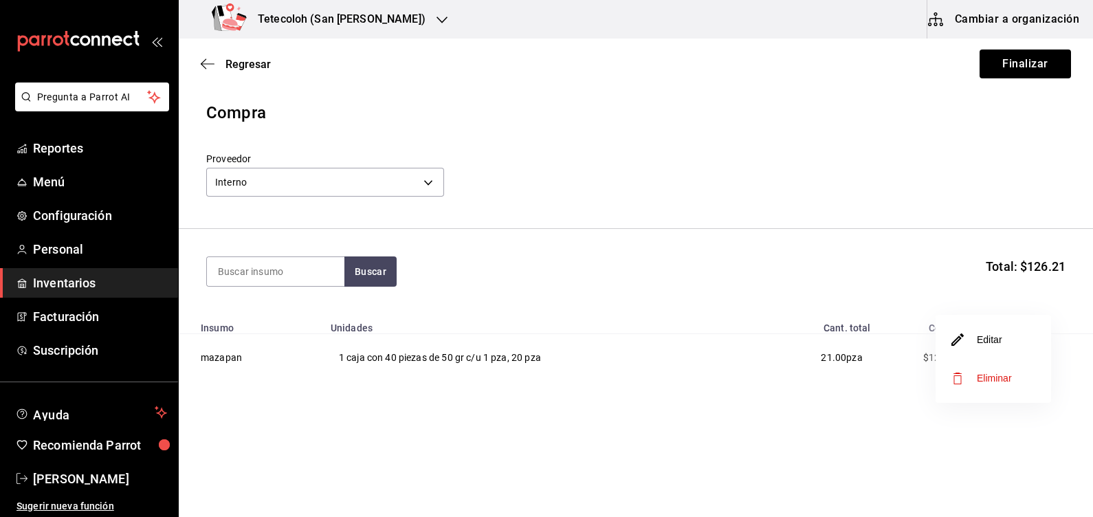
click at [1028, 348] on li "Editar" at bounding box center [993, 339] width 115 height 38
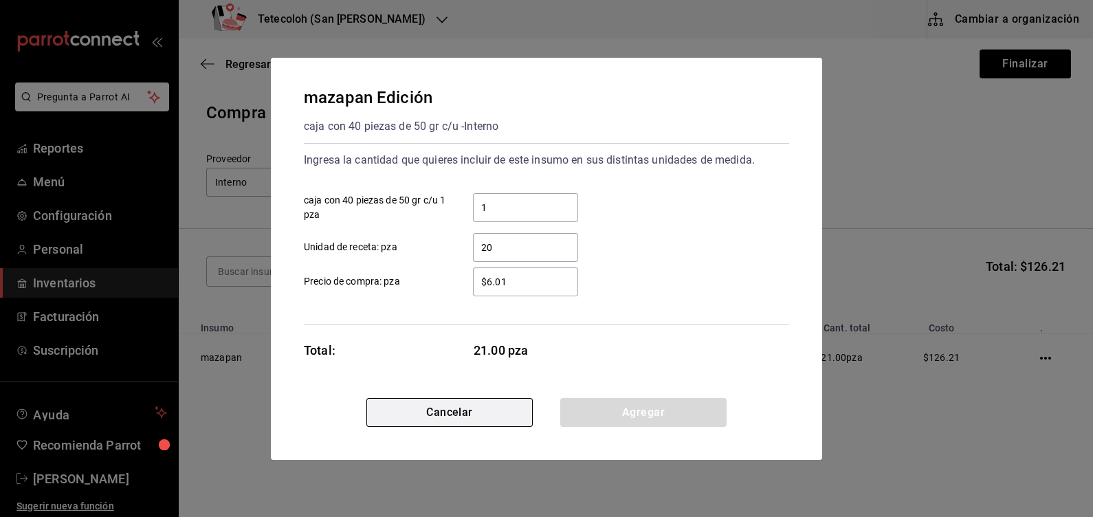
click at [488, 413] on button "Cancelar" at bounding box center [449, 412] width 166 height 29
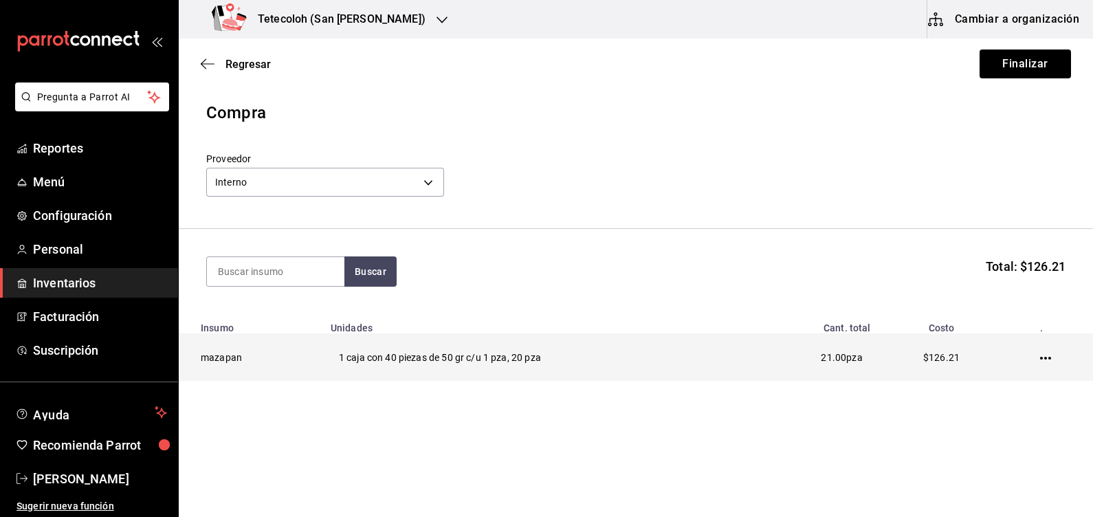
click at [792, 358] on td "21.00 pza" at bounding box center [812, 357] width 134 height 47
click at [1045, 350] on td at bounding box center [1048, 357] width 89 height 47
click at [1053, 360] on td at bounding box center [1048, 357] width 89 height 47
click at [1041, 352] on td at bounding box center [1048, 357] width 89 height 47
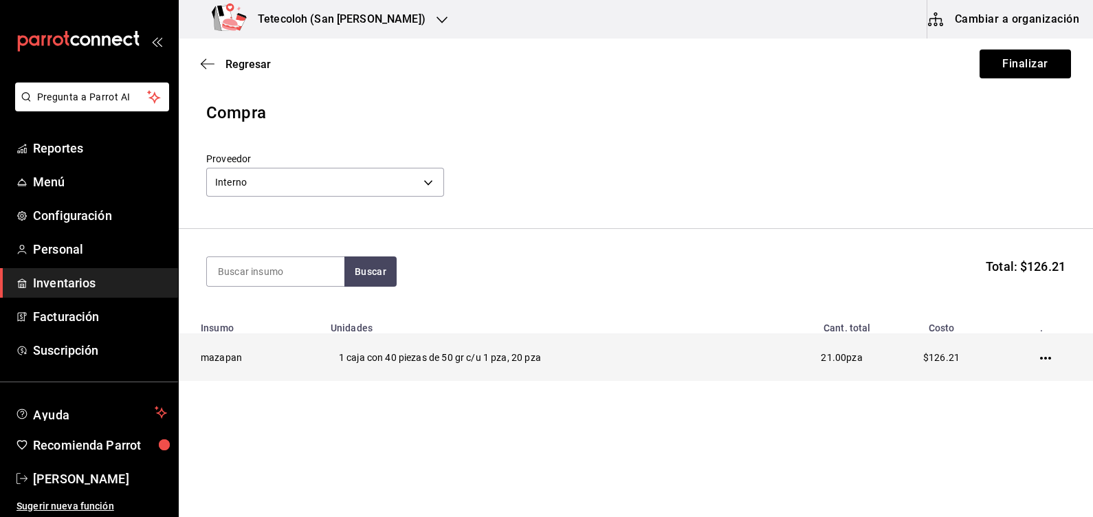
click at [1045, 357] on icon "button" at bounding box center [1045, 358] width 11 height 3
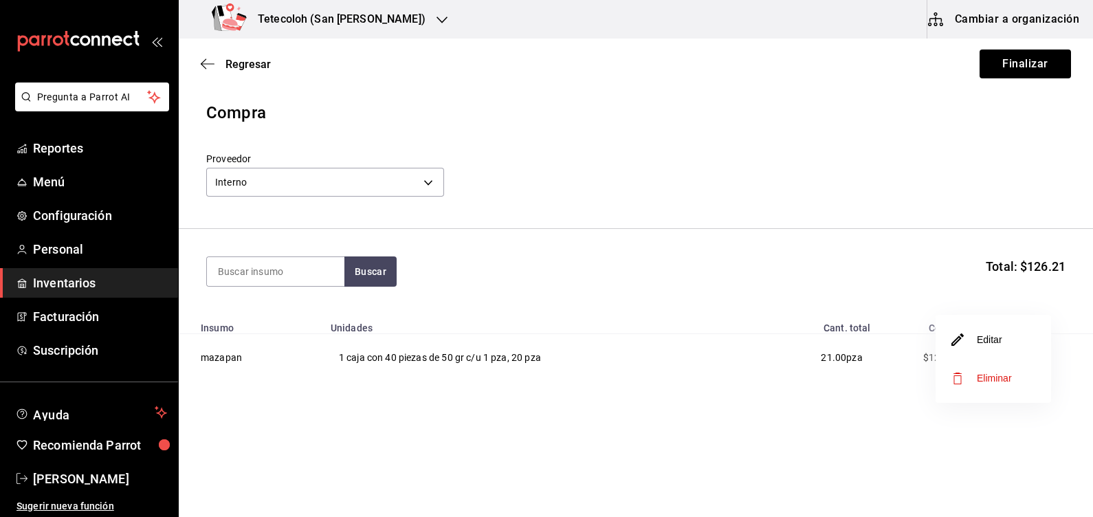
click at [948, 340] on li "Editar" at bounding box center [993, 339] width 115 height 38
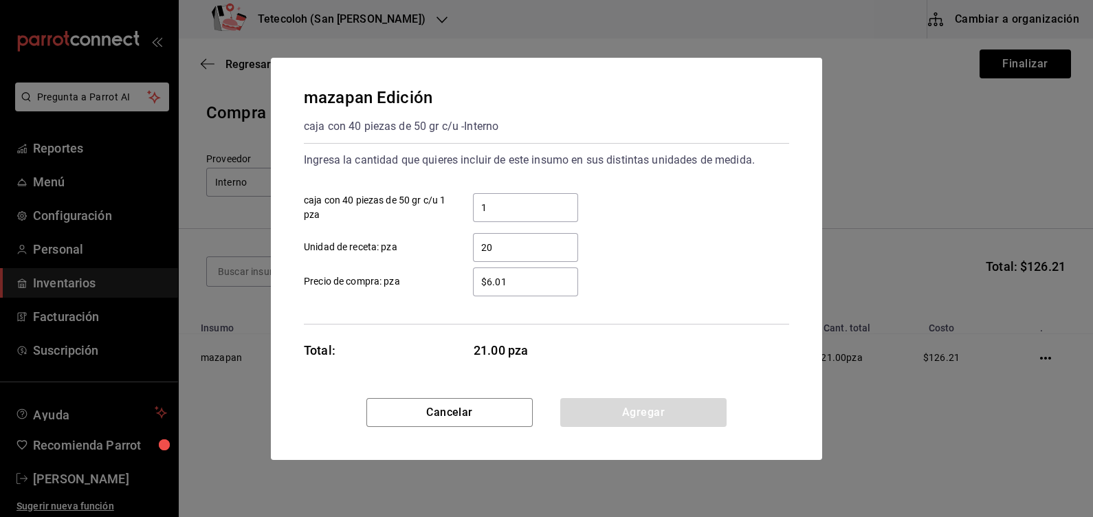
click at [486, 217] on div "1 ​" at bounding box center [525, 207] width 105 height 29
click at [486, 216] on input "1" at bounding box center [525, 207] width 105 height 16
click at [486, 217] on div "1 ​" at bounding box center [525, 207] width 105 height 29
click at [486, 216] on input "1" at bounding box center [525, 207] width 105 height 16
click at [492, 241] on input "20" at bounding box center [525, 247] width 105 height 16
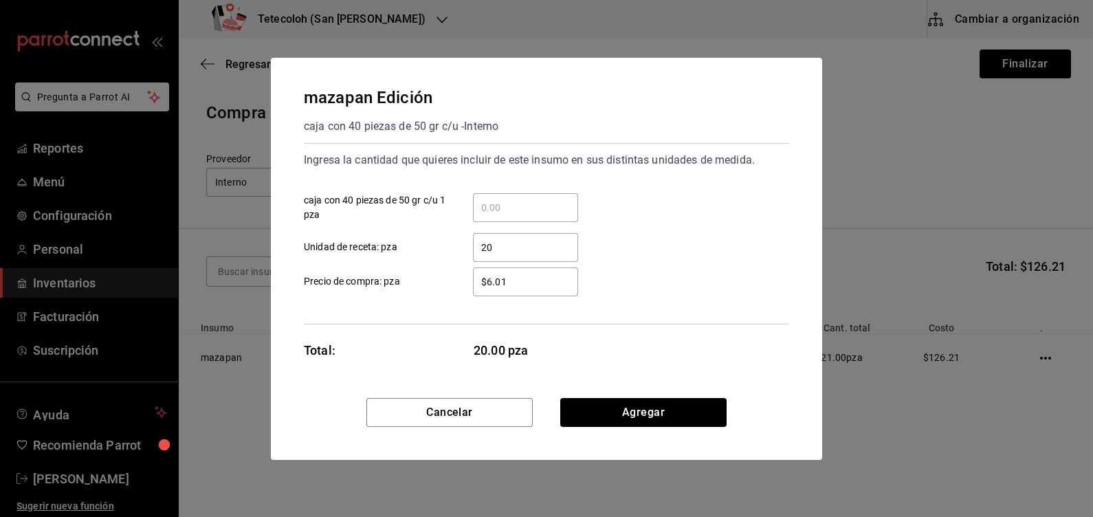
click at [492, 241] on input "20" at bounding box center [525, 247] width 105 height 16
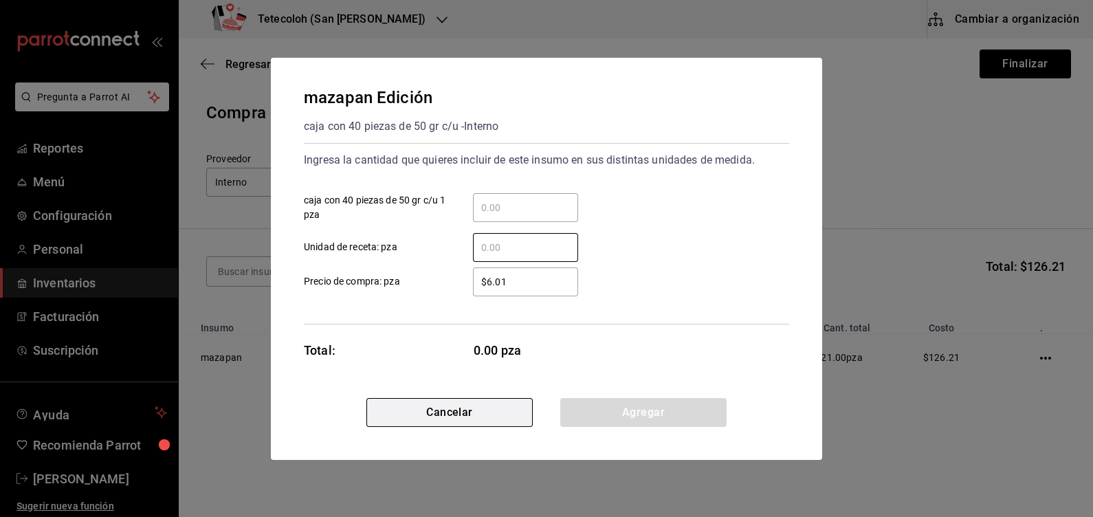
click at [475, 408] on button "Cancelar" at bounding box center [449, 412] width 166 height 29
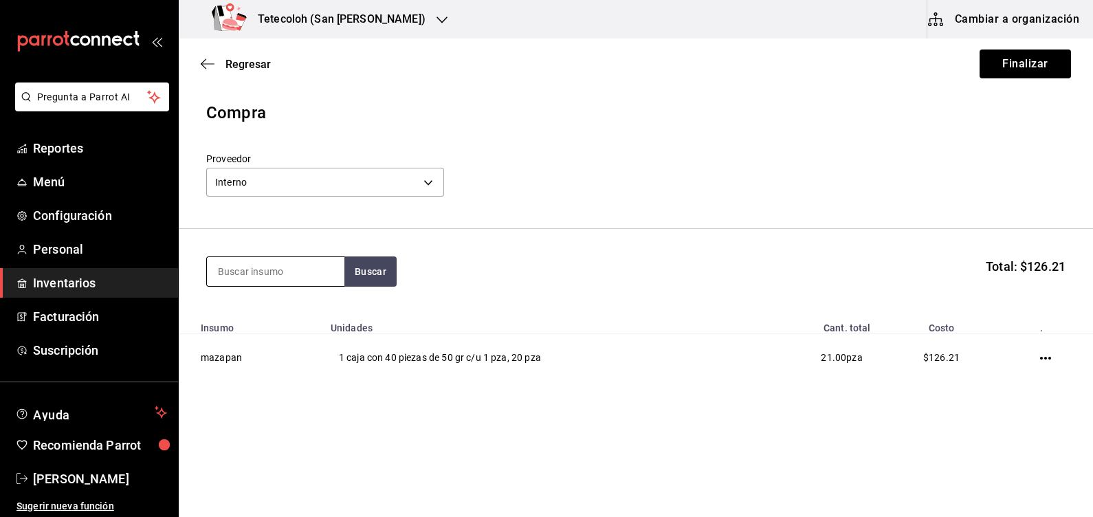
click at [261, 266] on input at bounding box center [275, 271] width 137 height 29
type input "tapa"
click at [360, 282] on button "Buscar" at bounding box center [370, 271] width 52 height 30
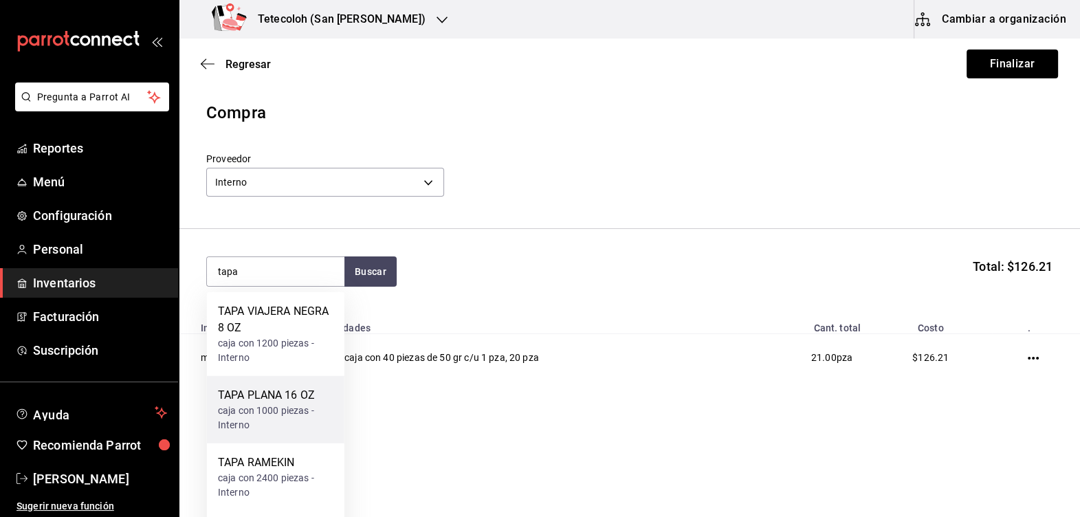
click at [282, 403] on div "caja con 1000 piezas - Interno" at bounding box center [275, 417] width 115 height 29
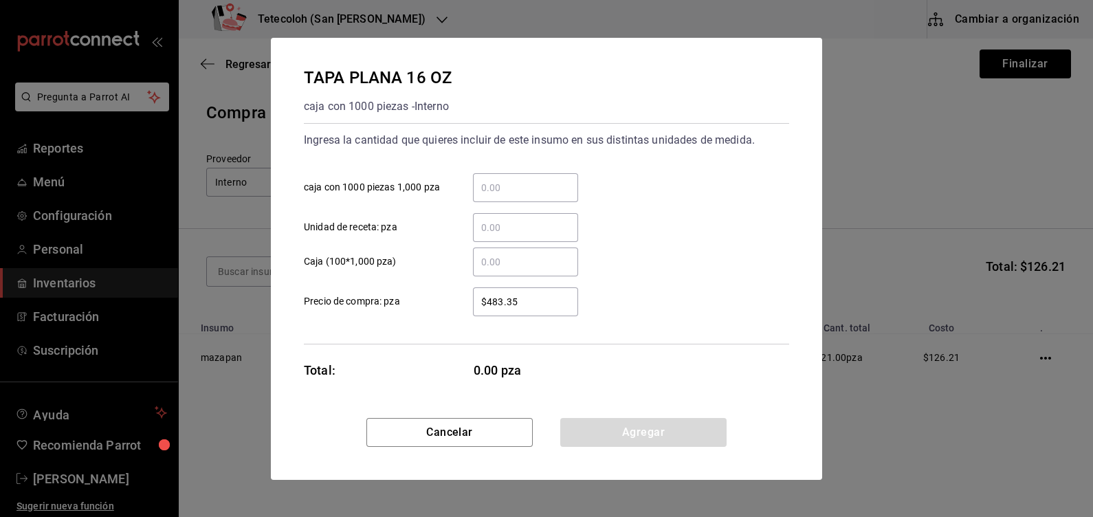
click at [508, 190] on input "​ caja con 1000 piezas 1,000 pza" at bounding box center [525, 187] width 105 height 16
click at [480, 223] on input "​ Unidad de receta: pza" at bounding box center [525, 227] width 105 height 16
click at [488, 224] on input "​ Unidad de receta: pza" at bounding box center [525, 227] width 105 height 16
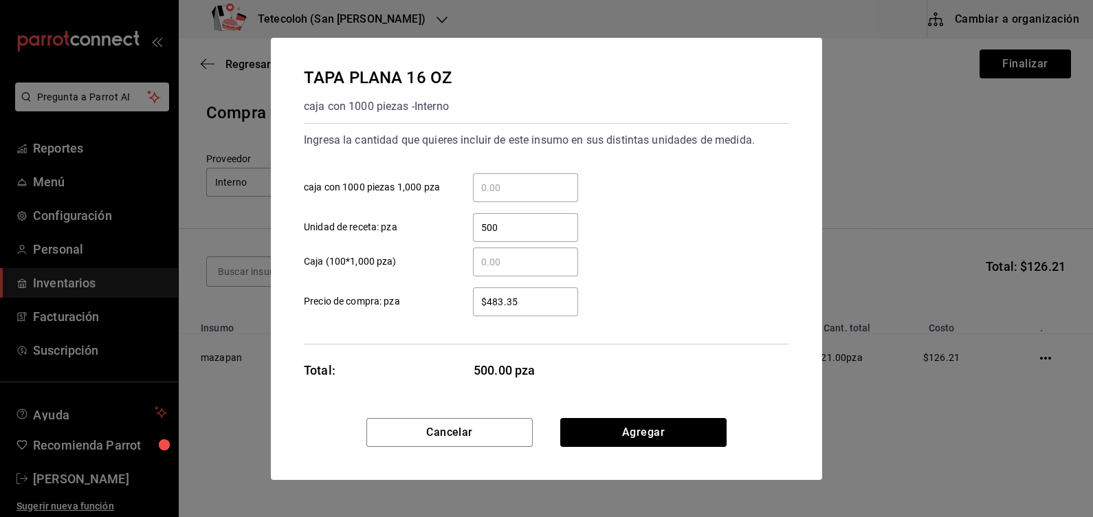
click at [505, 227] on input "500" at bounding box center [525, 227] width 105 height 16
type input "500"
click at [489, 185] on input "​ caja con 1000 piezas 1,000 pza" at bounding box center [525, 187] width 105 height 16
type input "1"
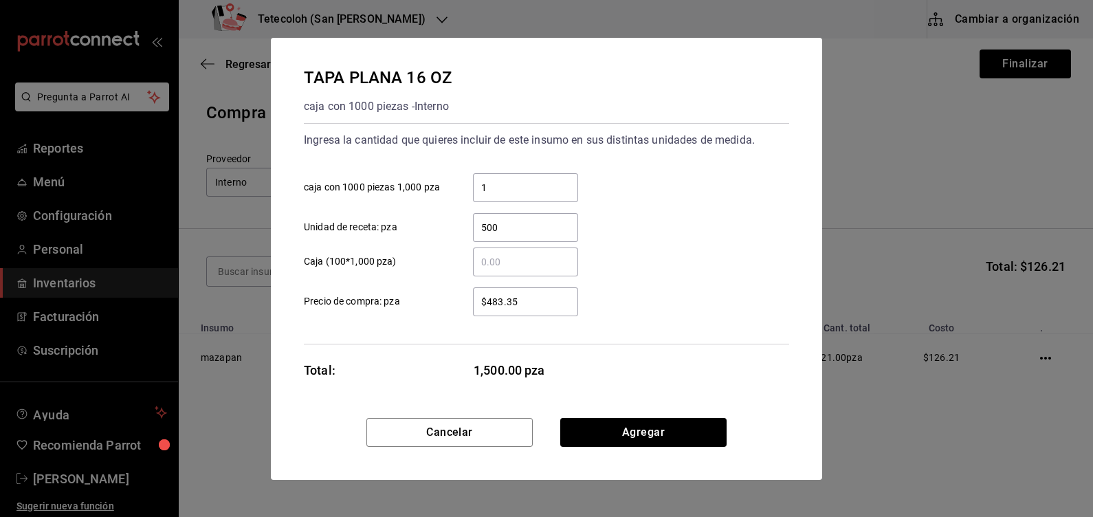
click at [457, 99] on div "TAPA PLANA 16 OZ caja con 1000 piezas - Interno" at bounding box center [546, 91] width 485 height 52
click at [648, 433] on button "Agregar" at bounding box center [643, 432] width 166 height 29
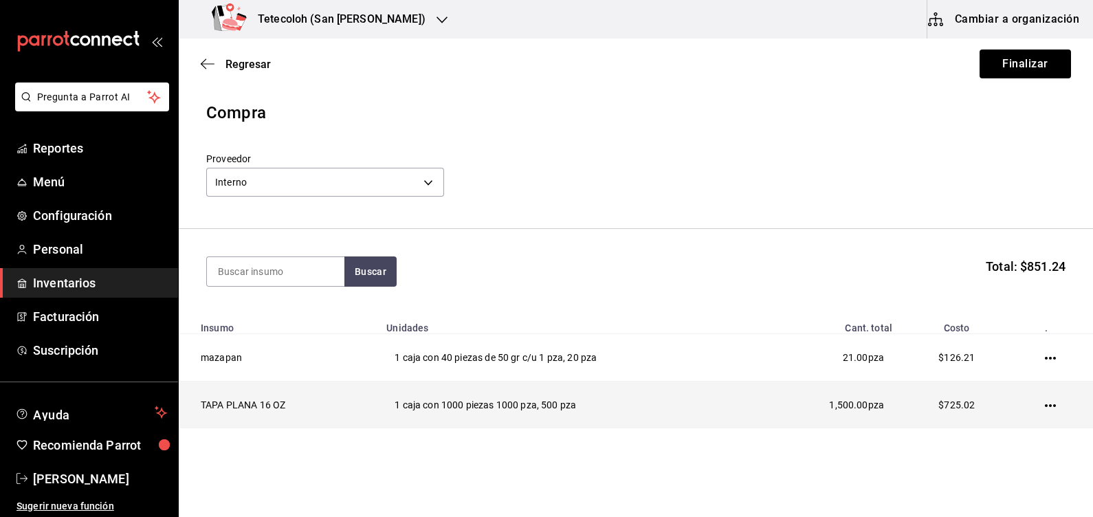
click at [1029, 405] on td at bounding box center [1053, 404] width 80 height 47
click at [1045, 406] on icon "button" at bounding box center [1050, 405] width 11 height 3
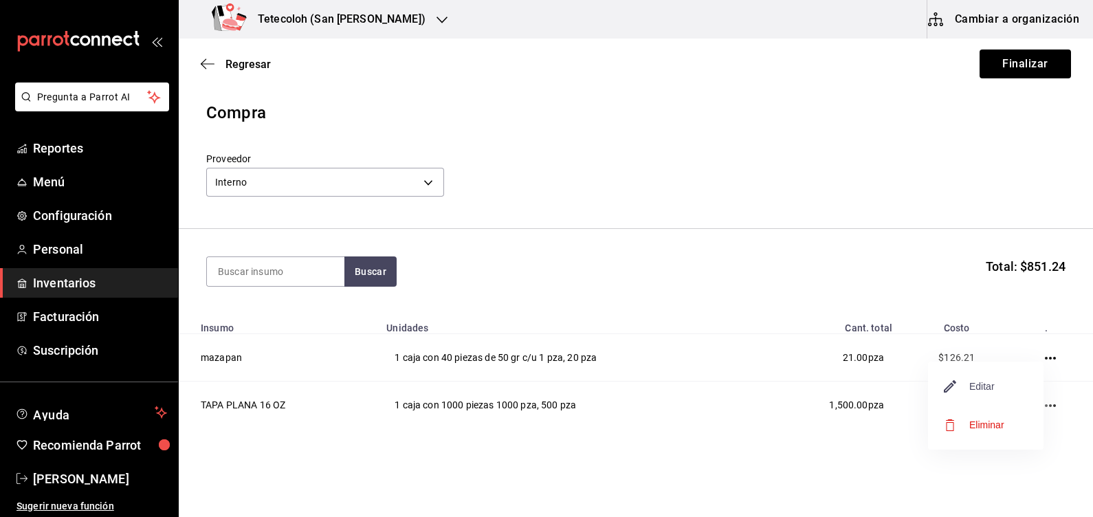
click at [968, 378] on span "Editar" at bounding box center [969, 386] width 50 height 16
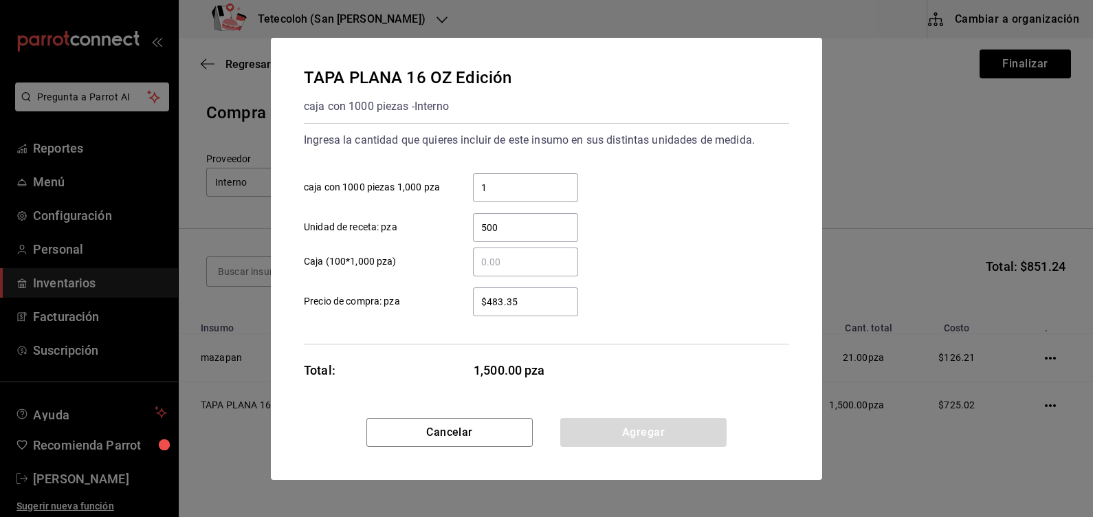
click at [488, 230] on input "500" at bounding box center [525, 227] width 105 height 16
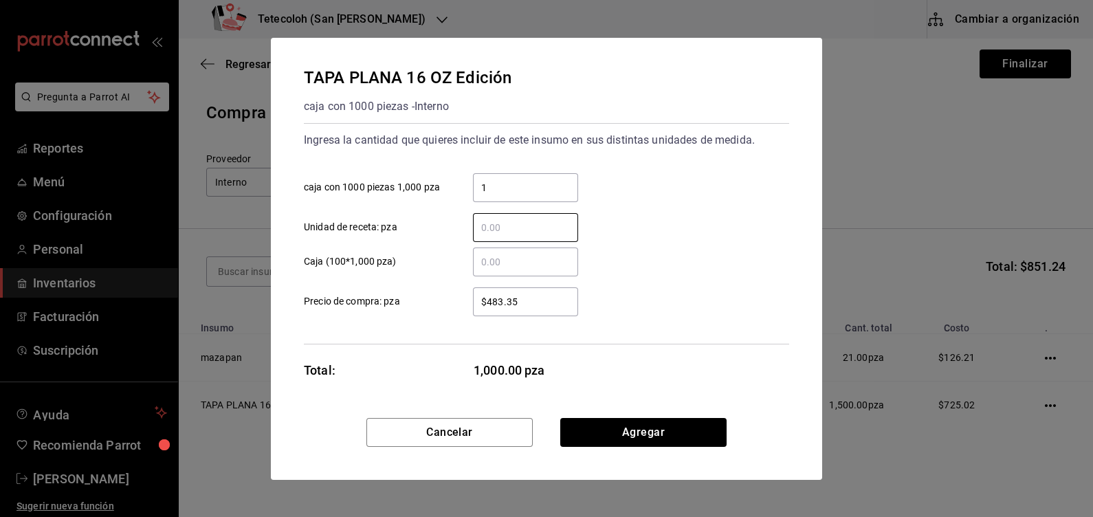
click at [494, 199] on div "1 ​" at bounding box center [525, 187] width 105 height 29
click at [494, 196] on input "1" at bounding box center [525, 187] width 105 height 16
click at [494, 199] on div "1 ​" at bounding box center [525, 187] width 105 height 29
click at [494, 196] on input "1" at bounding box center [525, 187] width 105 height 16
click at [495, 194] on input "1" at bounding box center [525, 187] width 105 height 16
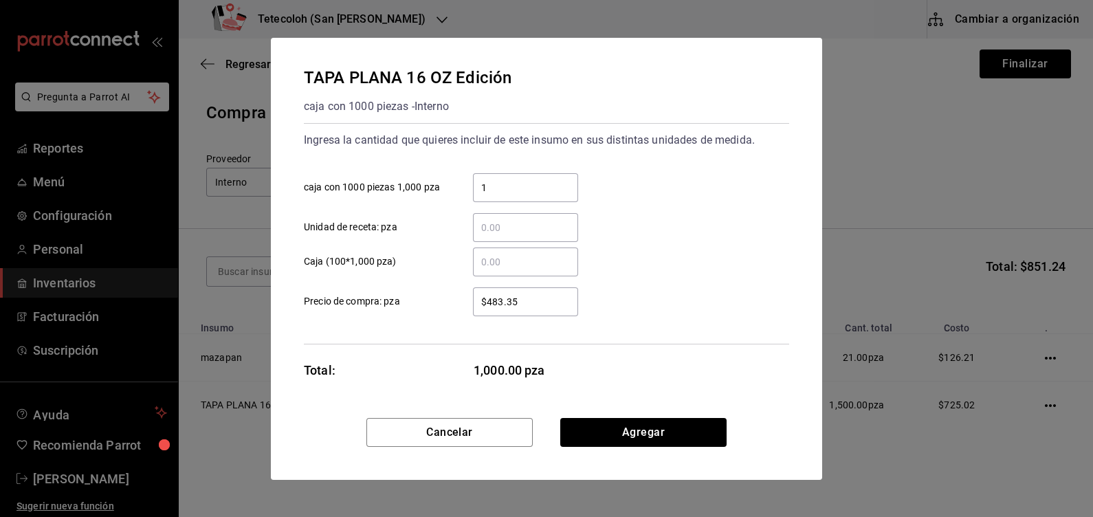
click at [495, 194] on input "1" at bounding box center [525, 187] width 105 height 16
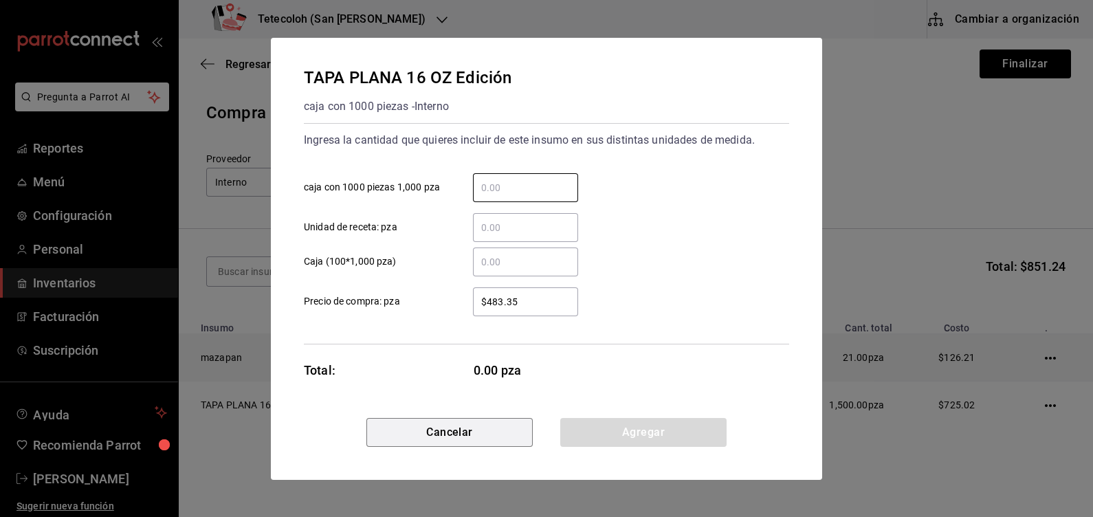
drag, startPoint x: 396, startPoint y: 439, endPoint x: 340, endPoint y: 353, distance: 101.8
click at [392, 435] on button "Cancelar" at bounding box center [449, 432] width 166 height 29
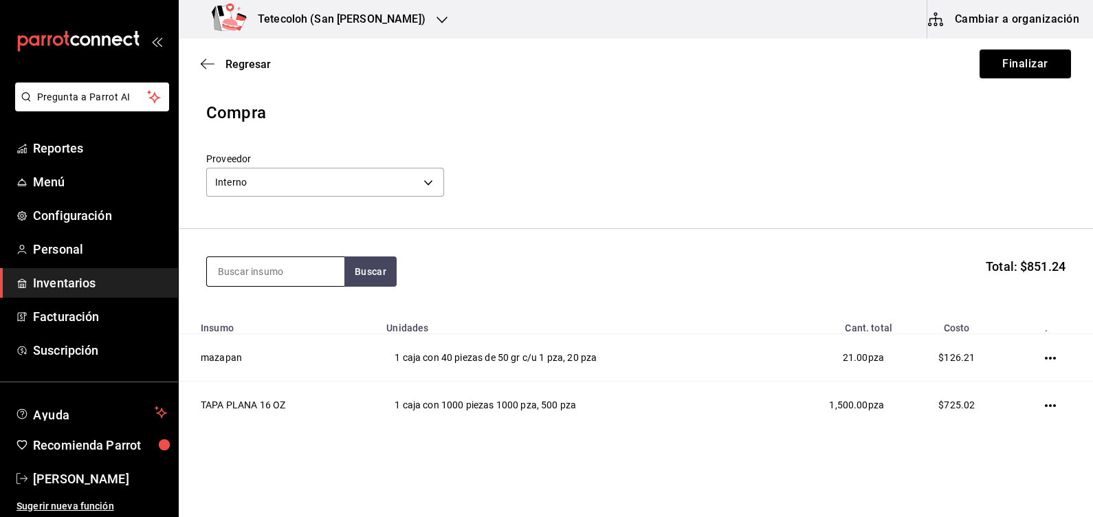
click at [247, 262] on input at bounding box center [275, 271] width 137 height 29
type input "jamo"
click at [367, 280] on button "Buscar" at bounding box center [370, 271] width 52 height 30
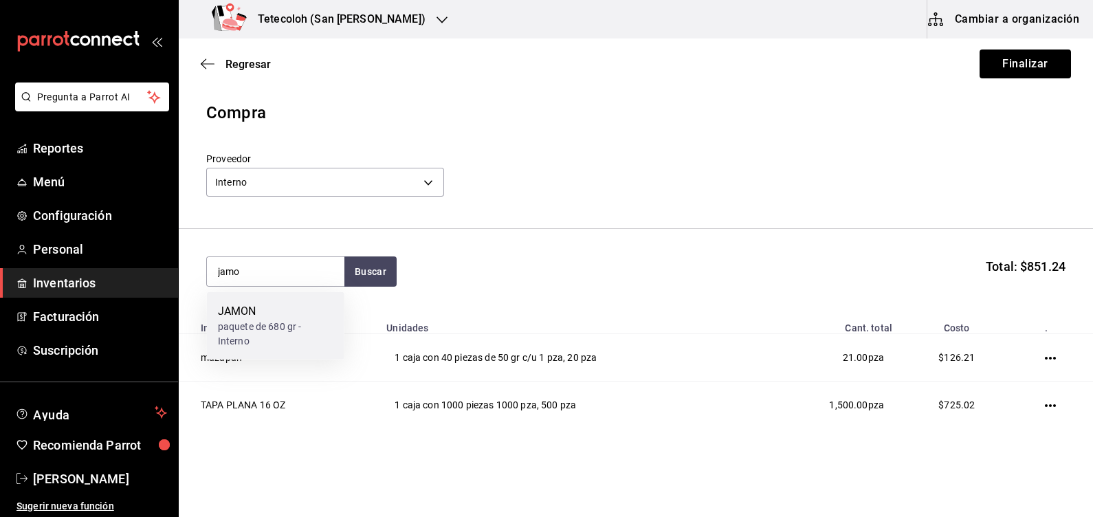
click at [274, 329] on div "paquete de 680 gr - Interno" at bounding box center [275, 334] width 115 height 29
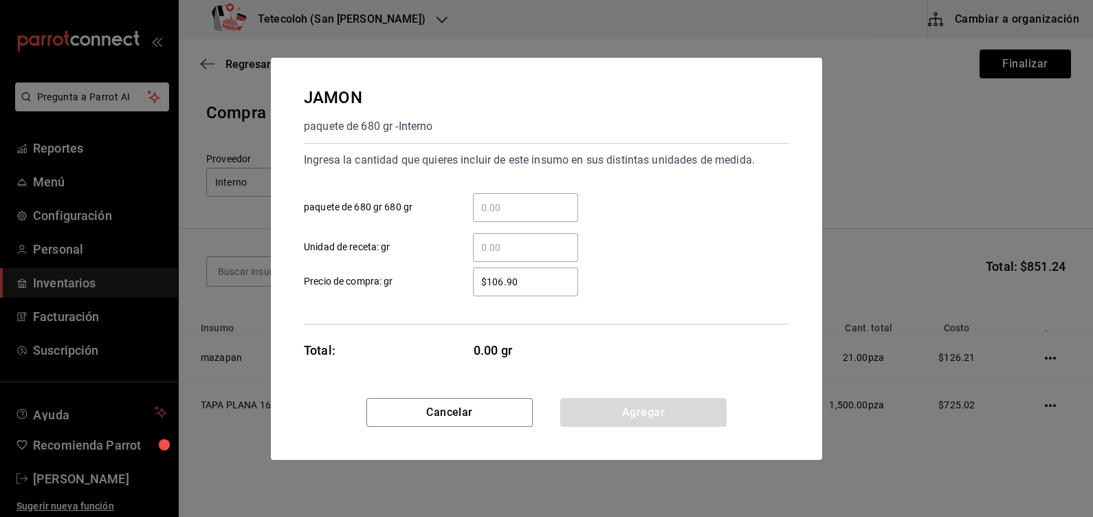
click at [476, 209] on input "​ paquete de 680 gr 680 gr" at bounding box center [525, 207] width 105 height 16
type input "2"
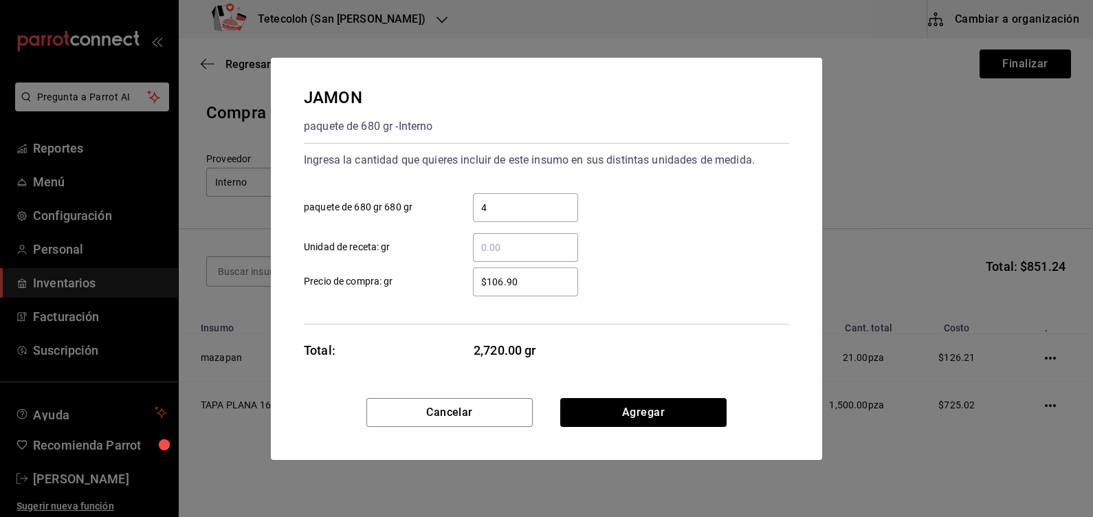
click at [476, 209] on input "4" at bounding box center [525, 207] width 105 height 16
type input "4"
click at [430, 318] on div "Ingresa la cantidad que quieres incluir de este insumo en sus distintas unidade…" at bounding box center [546, 233] width 485 height 181
click at [629, 407] on button "Agregar" at bounding box center [643, 412] width 166 height 29
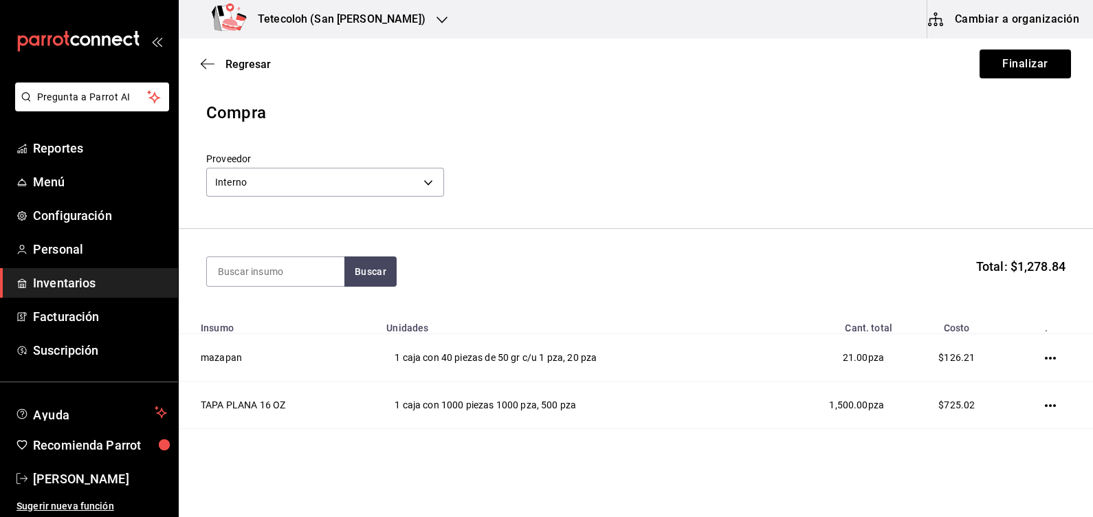
scroll to position [80, 0]
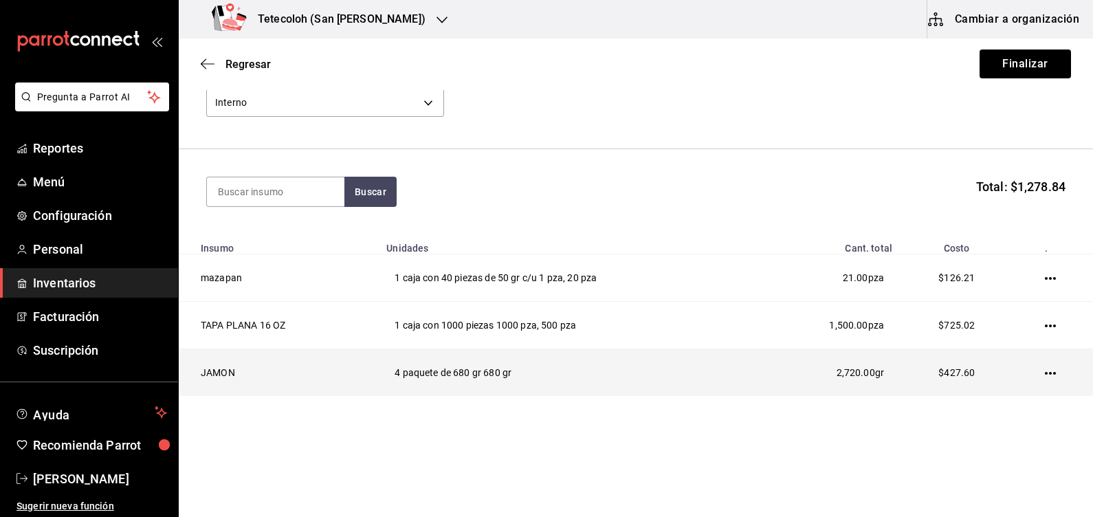
click at [1033, 380] on td at bounding box center [1053, 372] width 80 height 47
click at [1045, 371] on icon "button" at bounding box center [1050, 373] width 11 height 11
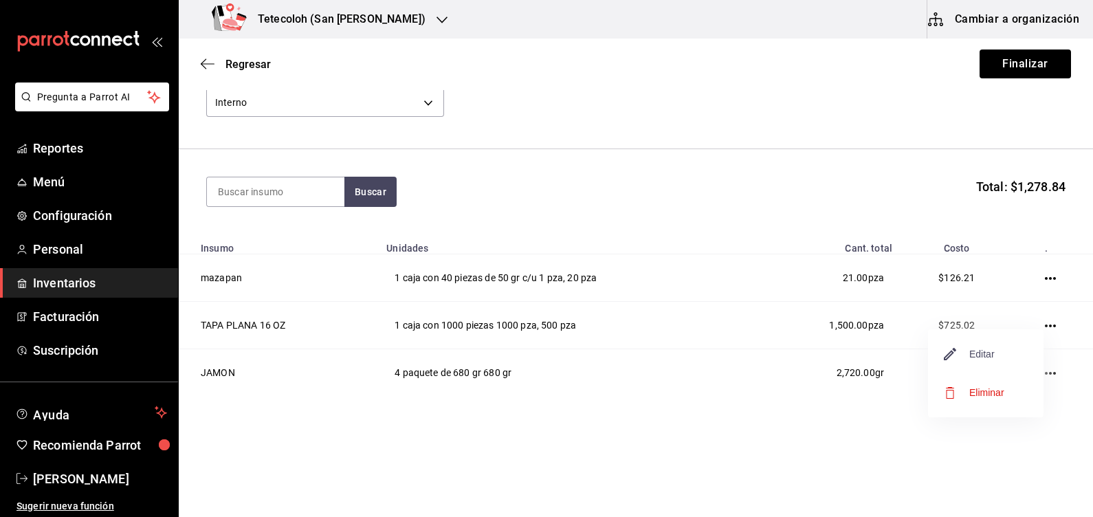
click at [964, 354] on span "Editar" at bounding box center [969, 354] width 50 height 16
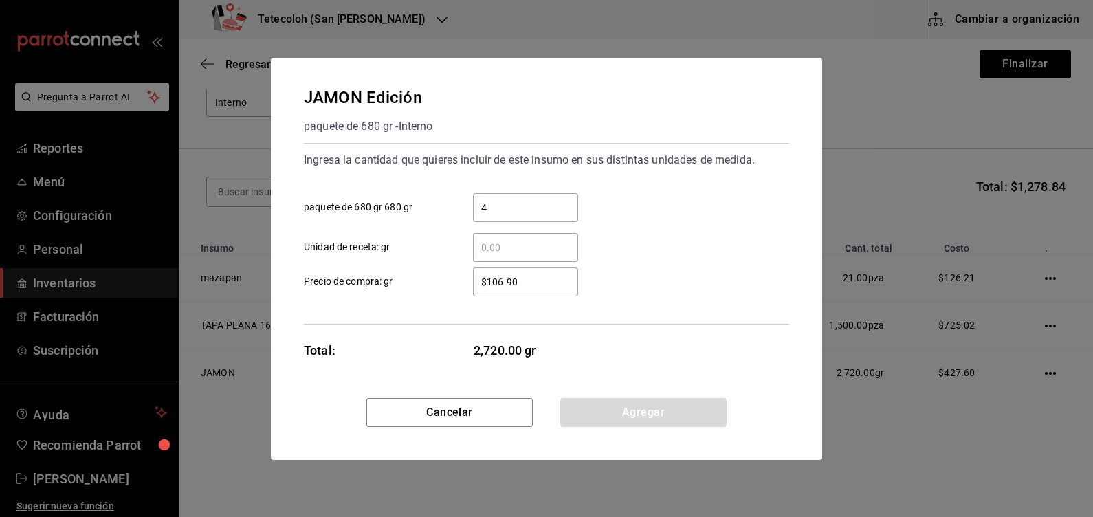
drag, startPoint x: 508, startPoint y: 206, endPoint x: 519, endPoint y: 198, distance: 13.7
click at [514, 201] on input "4" at bounding box center [525, 207] width 105 height 16
click at [445, 412] on button "Cancelar" at bounding box center [449, 412] width 166 height 29
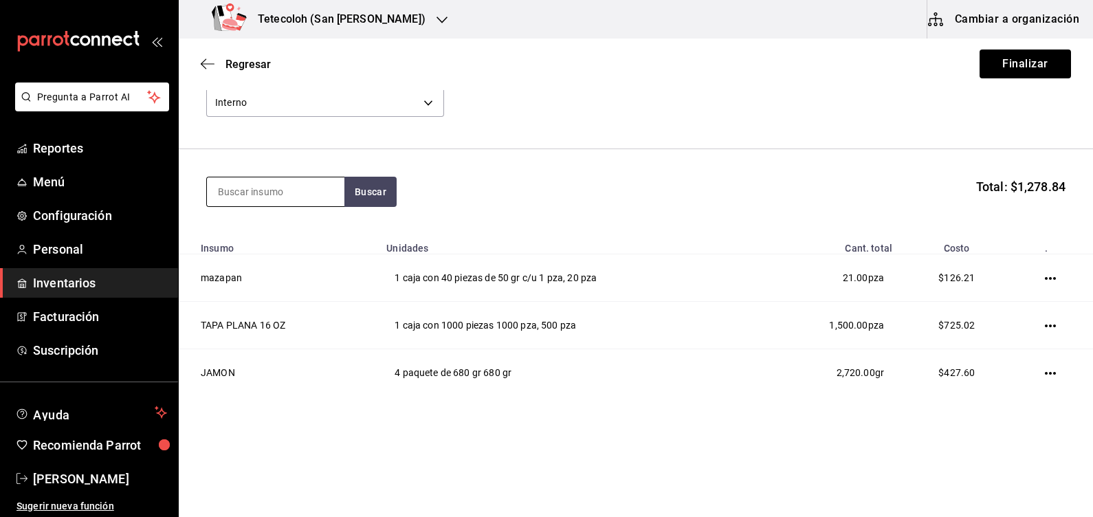
click at [283, 190] on input at bounding box center [275, 191] width 137 height 29
type input "queso"
click at [392, 191] on button "Buscar" at bounding box center [370, 192] width 52 height 30
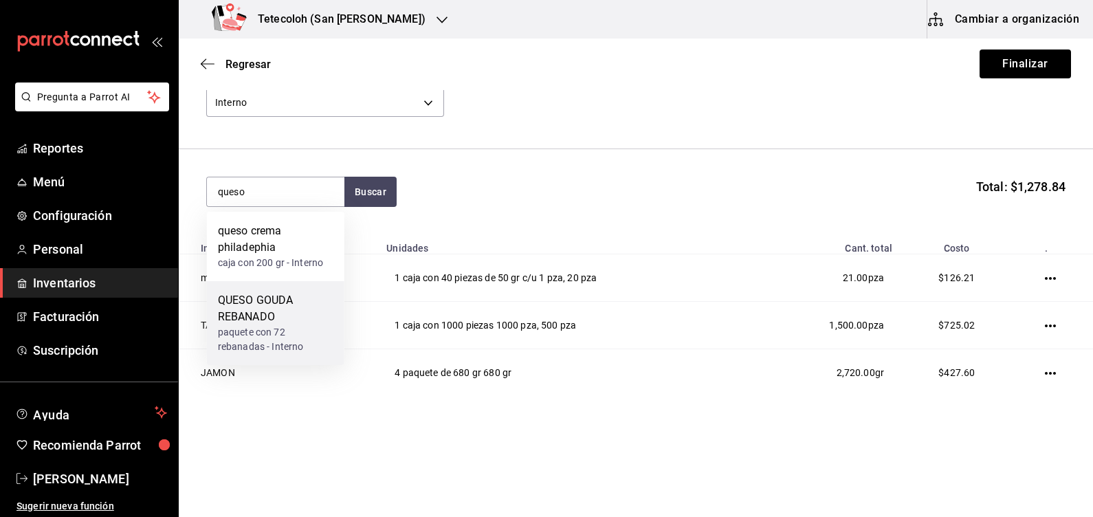
click at [267, 320] on div "QUESO GOUDA REBANADO" at bounding box center [275, 308] width 115 height 33
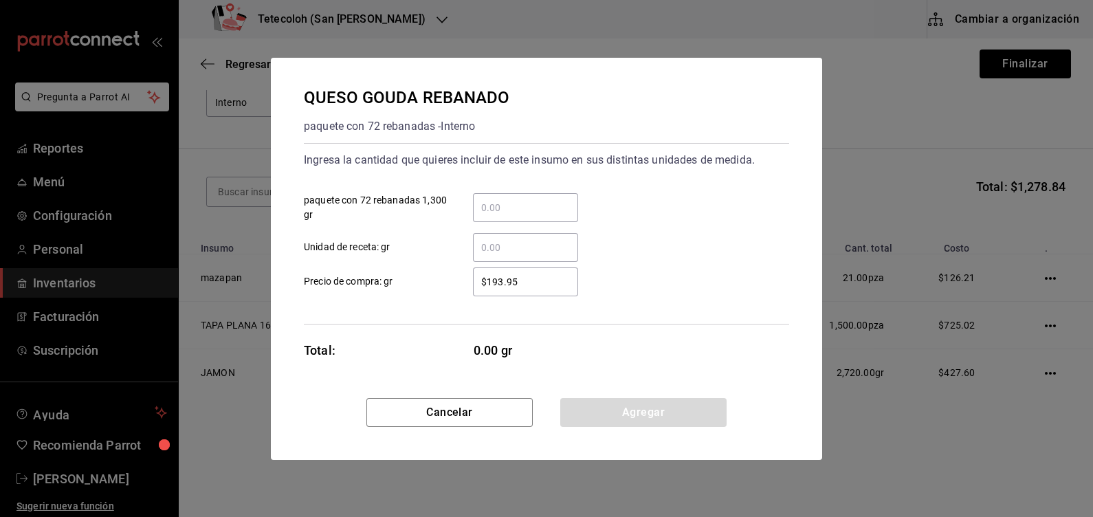
click at [487, 241] on input "​ Unidad de receta: gr" at bounding box center [525, 247] width 105 height 16
click at [489, 251] on input "​ Unidad de receta: gr" at bounding box center [525, 247] width 105 height 16
click at [485, 250] on input "​ Unidad de receta: gr" at bounding box center [525, 247] width 105 height 16
click at [509, 208] on input "​ paquete con 72 rebanadas 1,300 gr" at bounding box center [525, 207] width 105 height 16
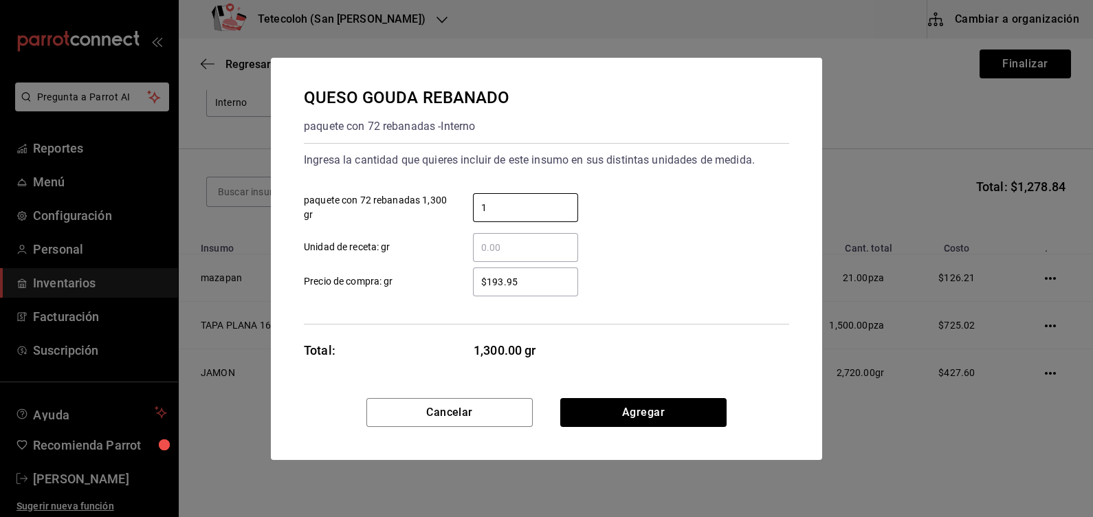
type input "1"
click at [535, 150] on div "Ingresa la cantidad que quieres incluir de este insumo en sus distintas unidade…" at bounding box center [546, 160] width 485 height 22
click at [510, 208] on input "1" at bounding box center [525, 207] width 105 height 16
type input "2"
click at [659, 172] on div "Ingresa la cantidad que quieres incluir de este insumo en sus distintas unidade…" at bounding box center [546, 205] width 485 height 113
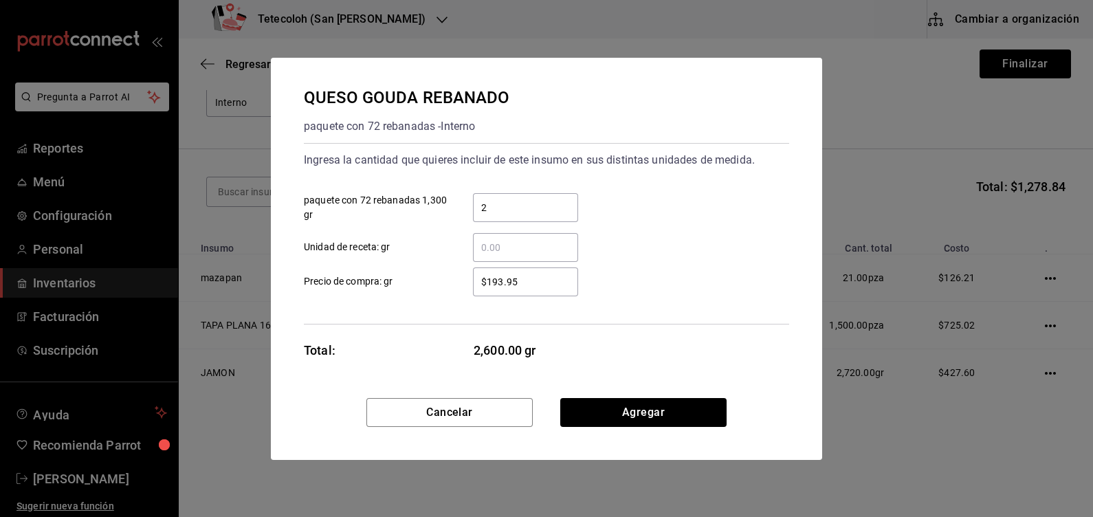
click at [532, 250] on input "​ Unidad de receta: gr" at bounding box center [525, 247] width 105 height 16
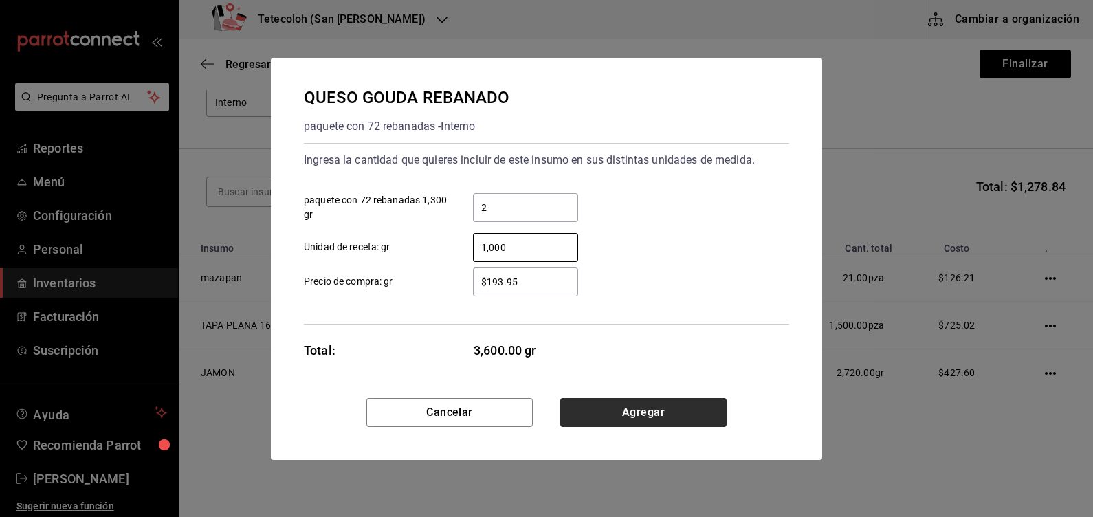
type input "1,000"
click at [593, 411] on button "Agregar" at bounding box center [643, 412] width 166 height 29
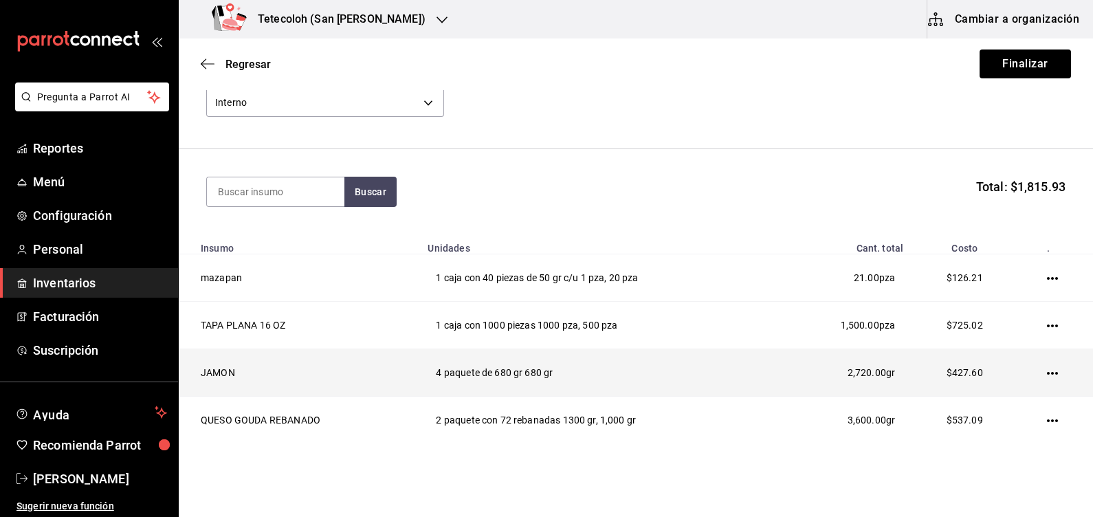
scroll to position [127, 0]
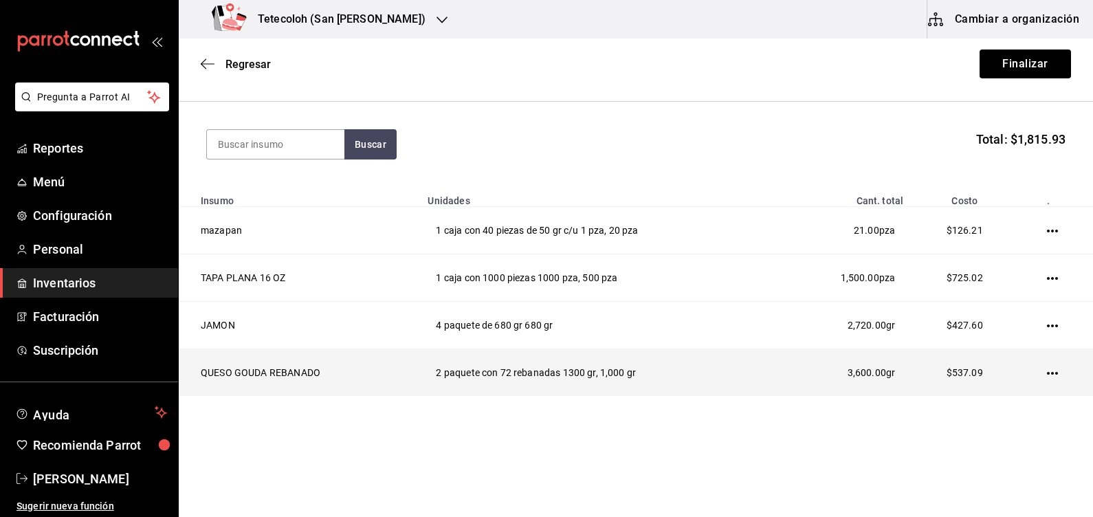
click at [619, 385] on td "2 paquete con 72 rebanadas 1300 gr, 1,000 gr" at bounding box center [598, 372] width 358 height 47
click at [1052, 373] on td at bounding box center [1055, 372] width 76 height 47
click at [1047, 371] on icon "button" at bounding box center [1052, 373] width 11 height 11
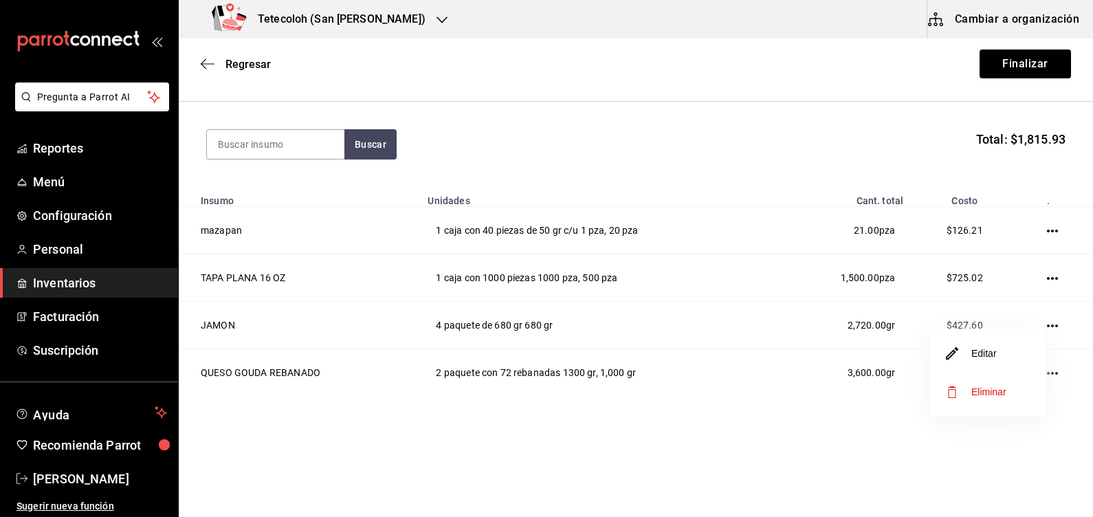
click at [1004, 344] on li "Editar" at bounding box center [987, 353] width 115 height 38
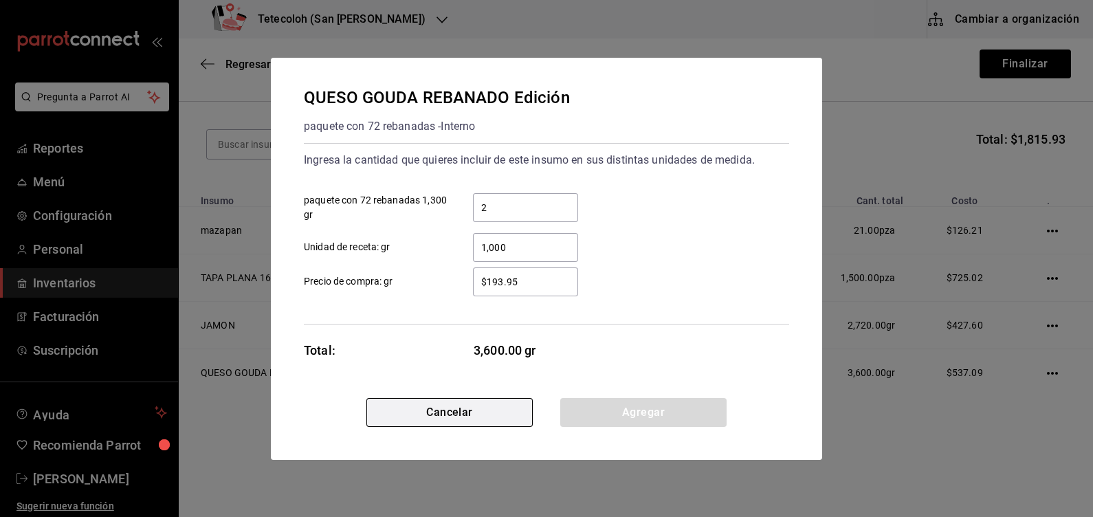
click at [457, 414] on button "Cancelar" at bounding box center [449, 412] width 166 height 29
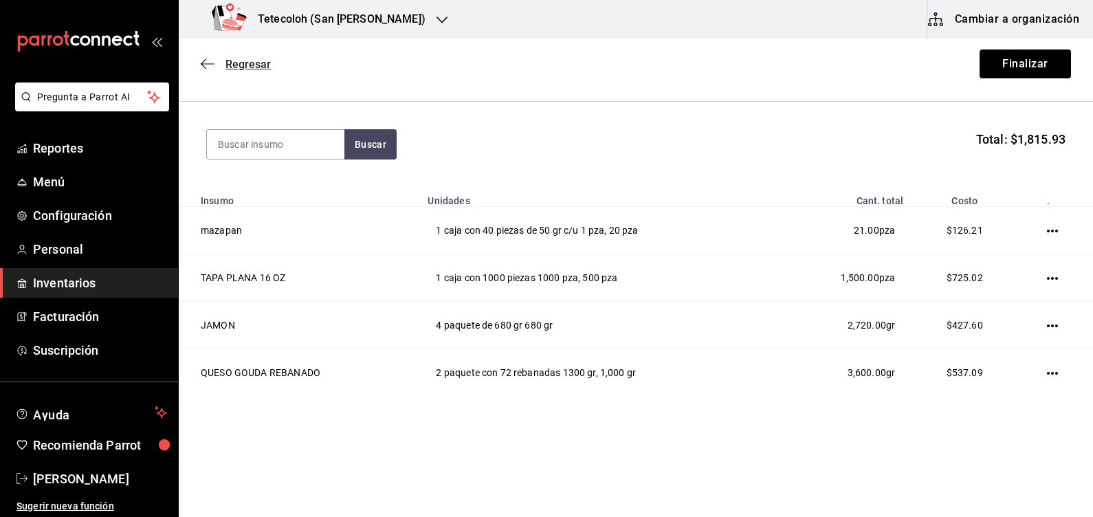
click at [227, 63] on span "Regresar" at bounding box center [247, 64] width 45 height 13
